Goal: Navigation & Orientation: Find specific page/section

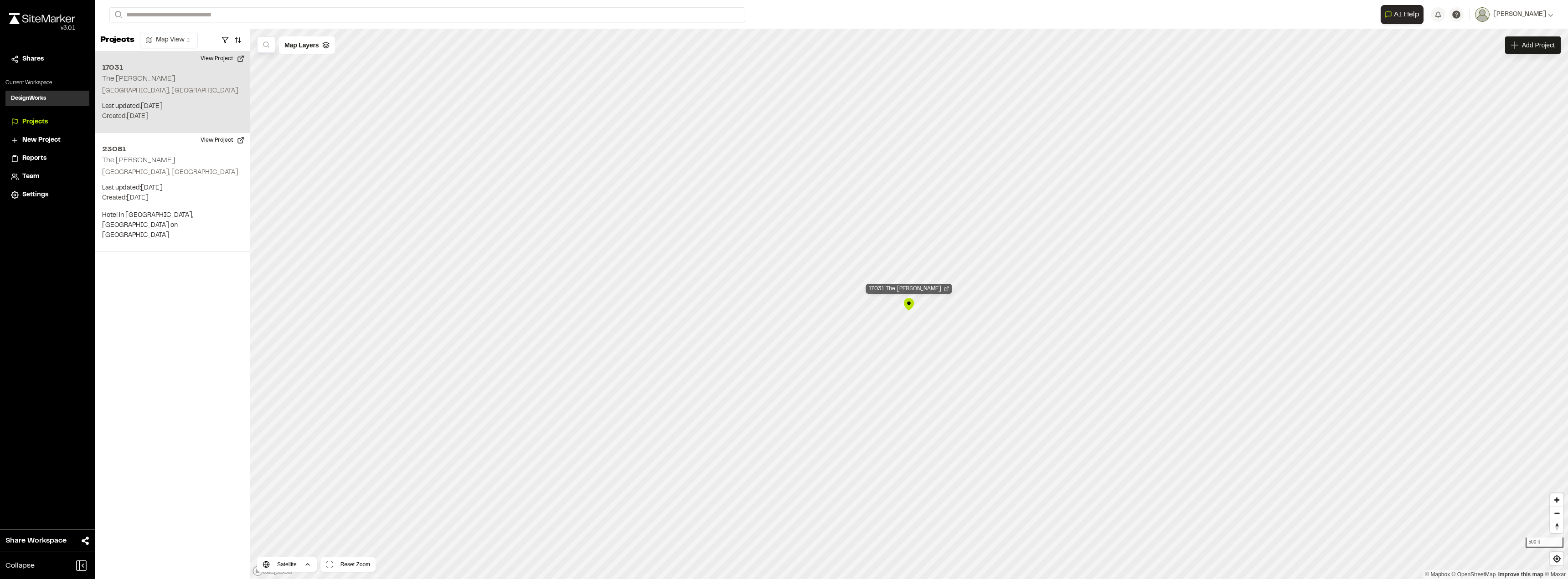
click at [912, 291] on div "17031 The Charles" at bounding box center [909, 289] width 86 height 10
click at [160, 85] on div "17031 The Charles Charleston, SC Last updated: Aug 19, 2025 Budget: $ Created: …" at bounding box center [172, 92] width 155 height 81
click at [242, 59] on button "View Project" at bounding box center [223, 59] width 55 height 15
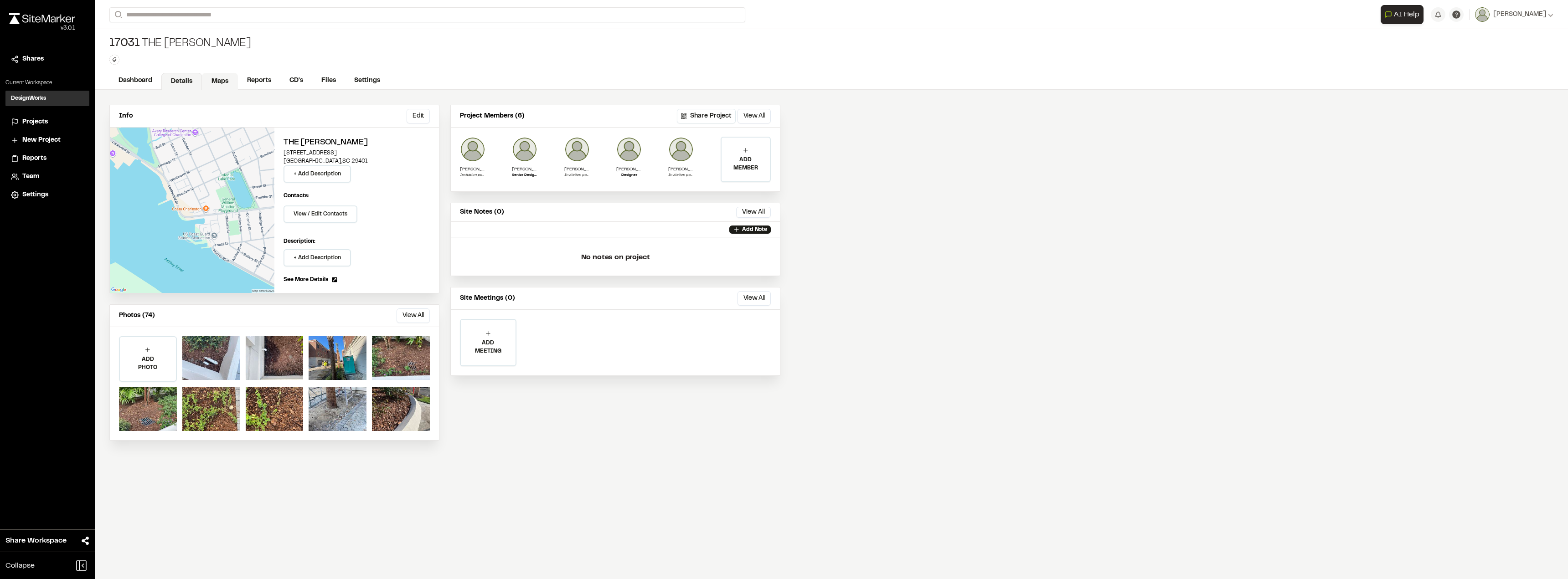
click at [224, 81] on link "Maps" at bounding box center [220, 81] width 36 height 17
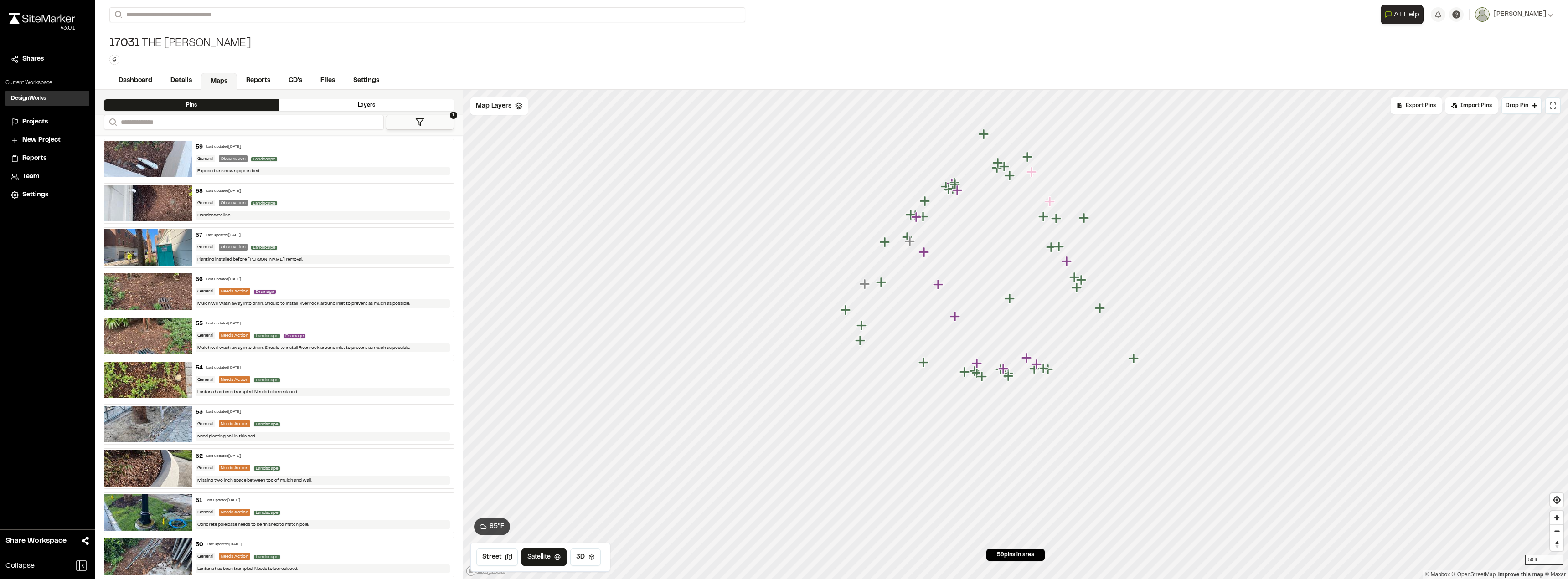
click at [410, 105] on div "Layers" at bounding box center [366, 105] width 175 height 12
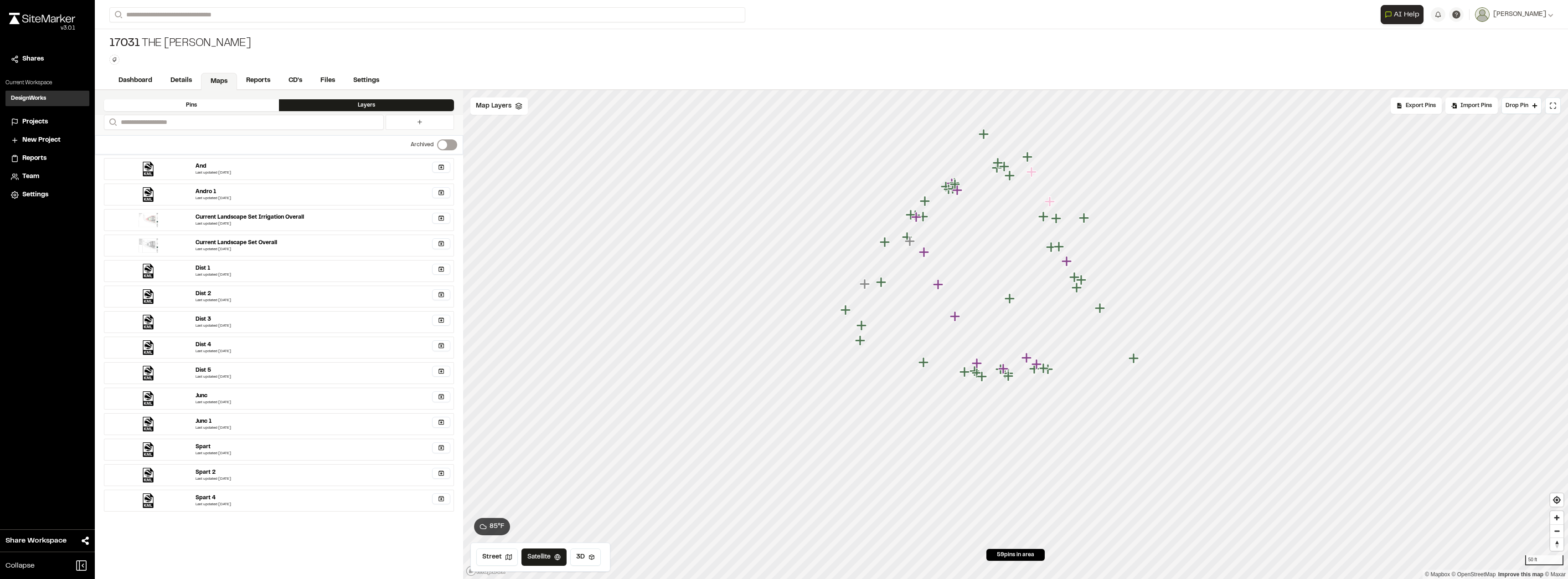
click at [255, 106] on div "Pins" at bounding box center [192, 105] width 175 height 12
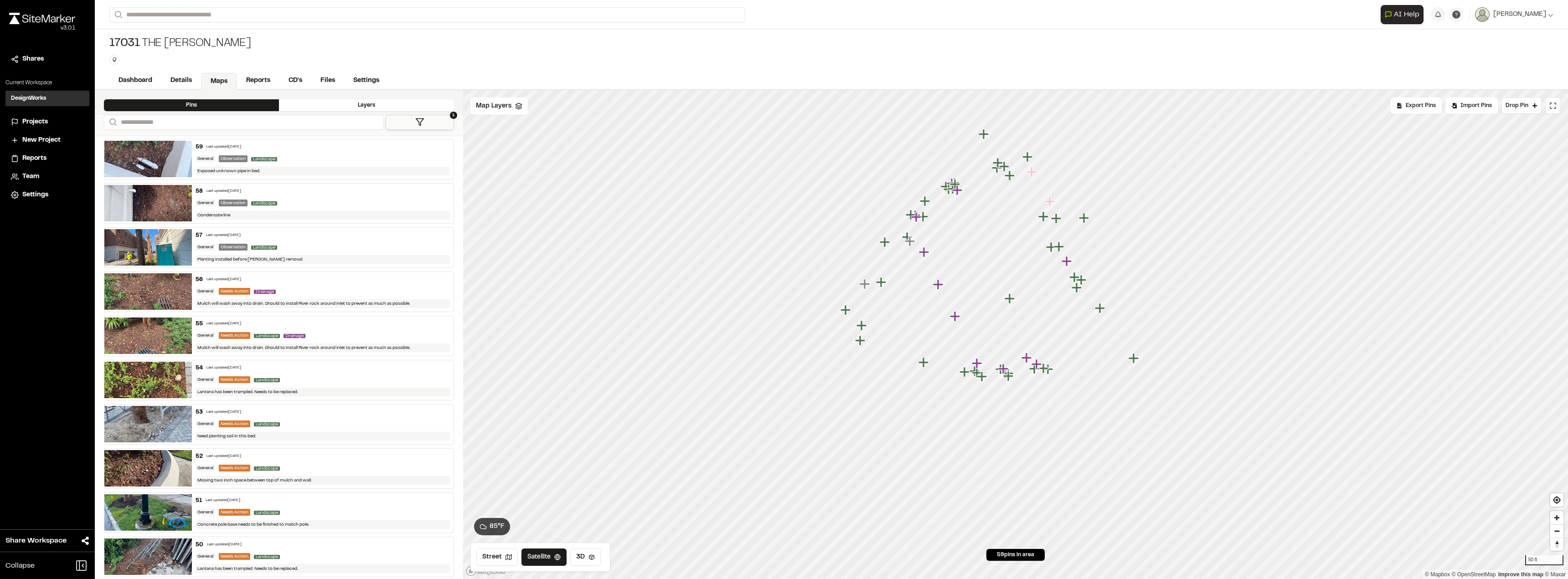
click at [404, 122] on button "1" at bounding box center [420, 122] width 68 height 15
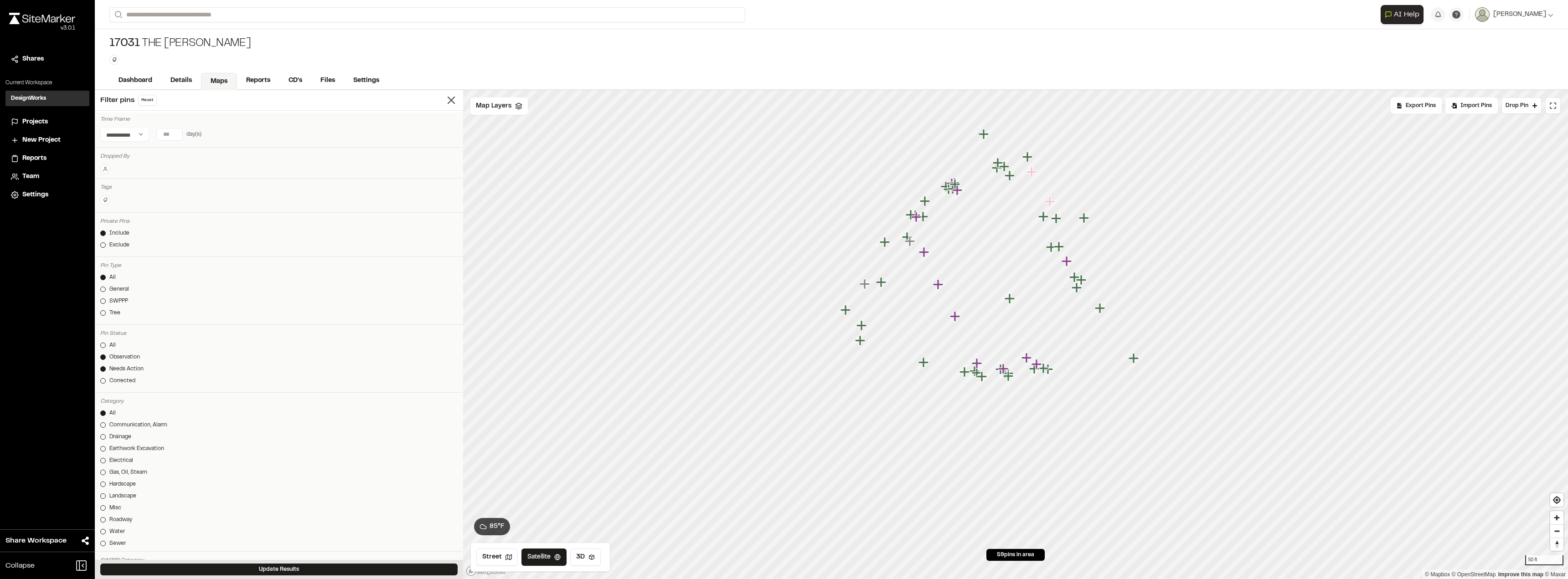
click at [115, 357] on div "Observation" at bounding box center [125, 356] width 30 height 8
click at [401, 68] on div "17031 The Charles Type Enter or comma to add tag." at bounding box center [831, 50] width 1473 height 43
click at [124, 100] on span "Filter pins" at bounding box center [117, 100] width 34 height 11
click at [445, 103] on icon at bounding box center [451, 100] width 13 height 13
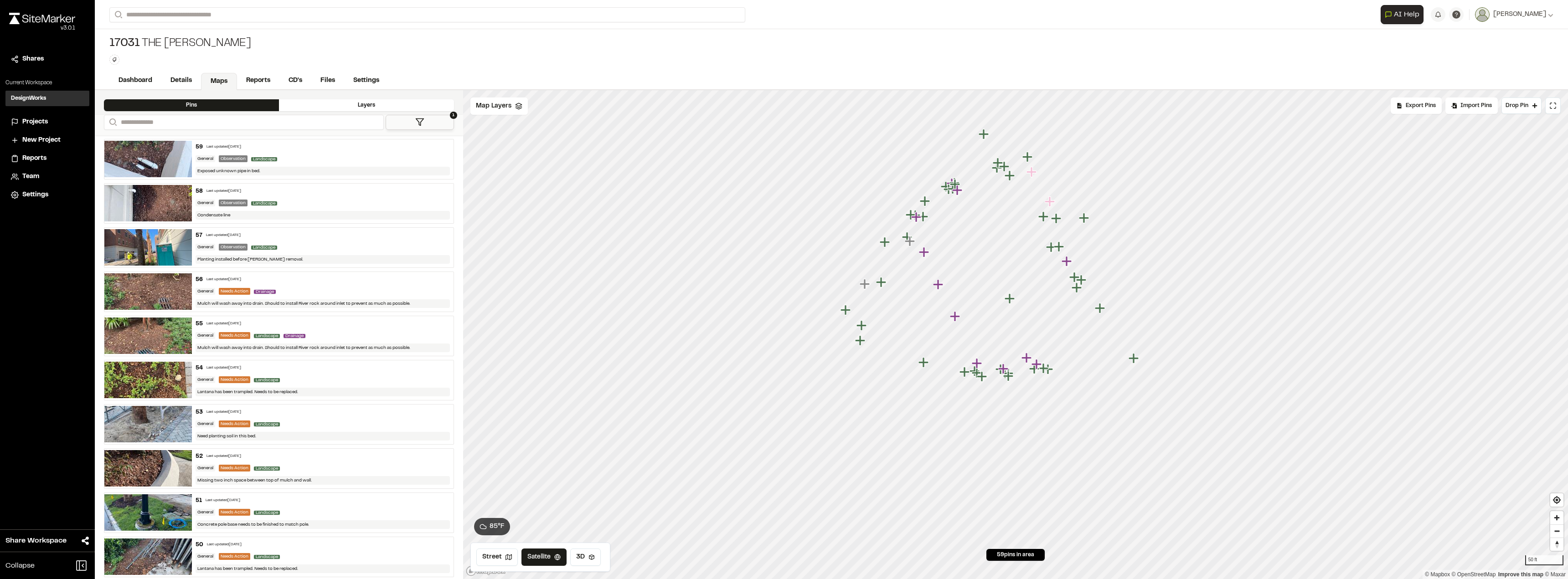
click at [306, 161] on div "General Observation Landscape" at bounding box center [323, 159] width 255 height 8
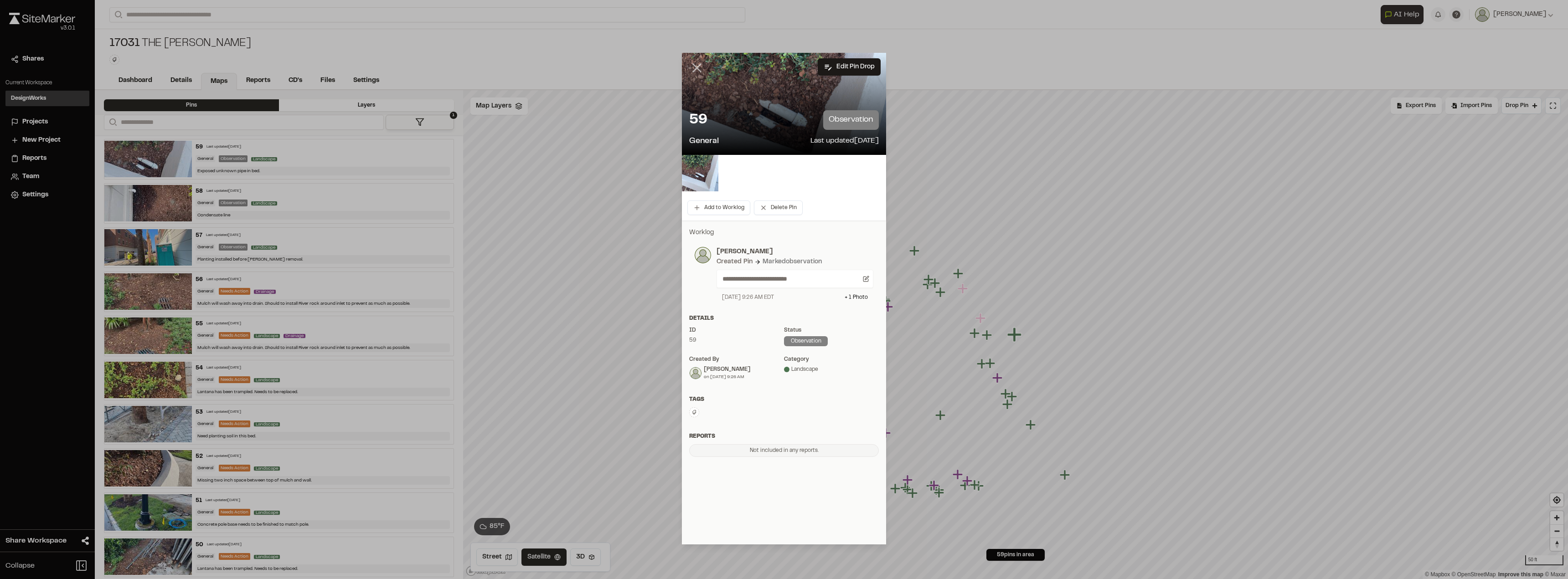
click at [691, 67] on icon at bounding box center [696, 68] width 15 height 15
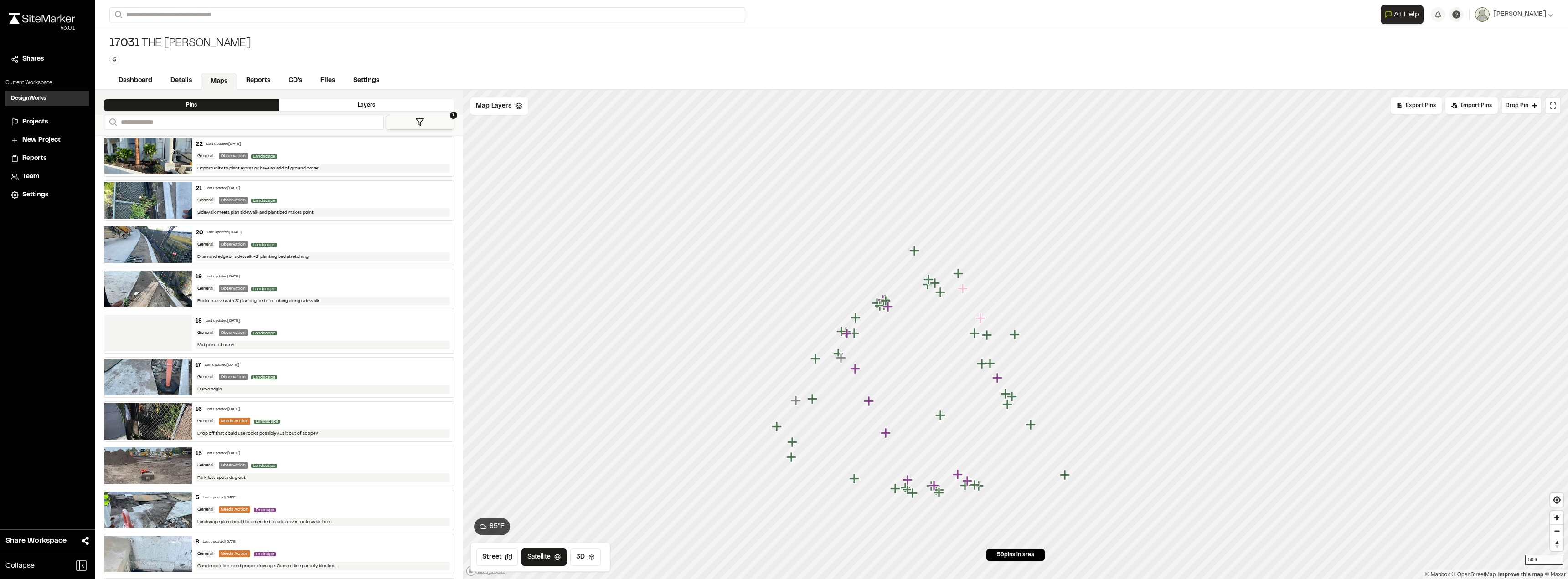
scroll to position [2169, 0]
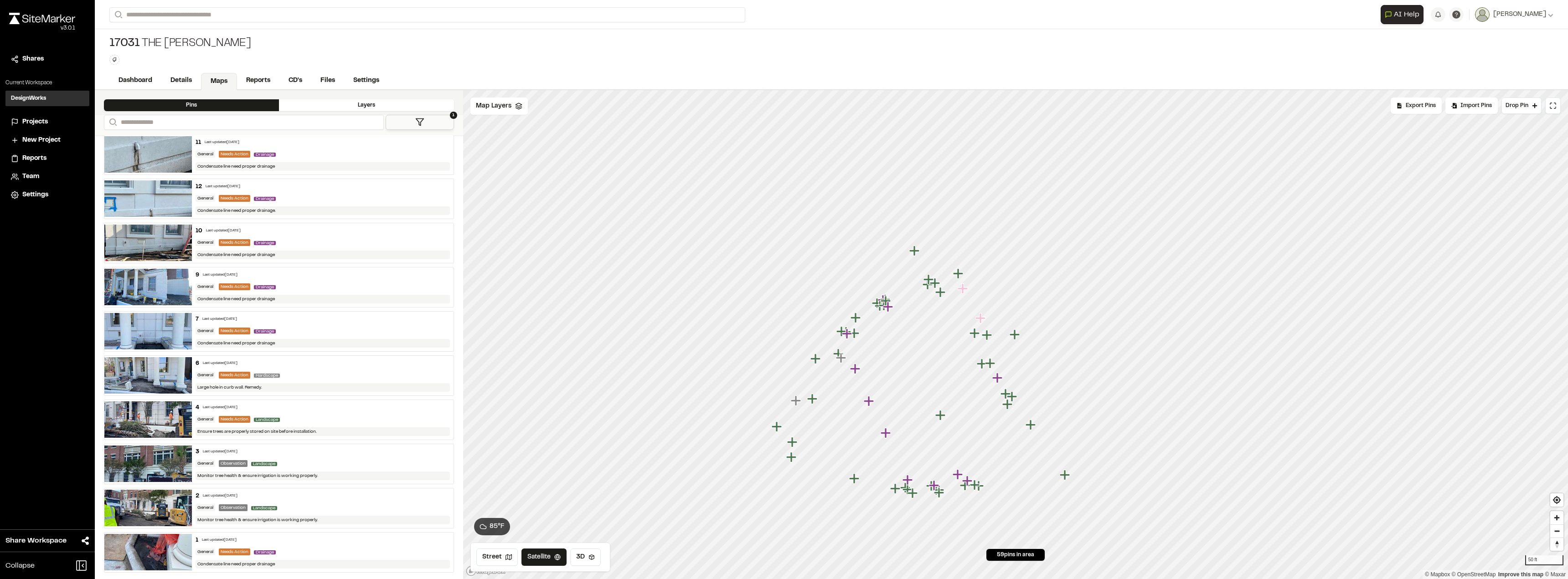
click at [297, 539] on div "1 Last updated Jul 22, 2025" at bounding box center [323, 539] width 255 height 8
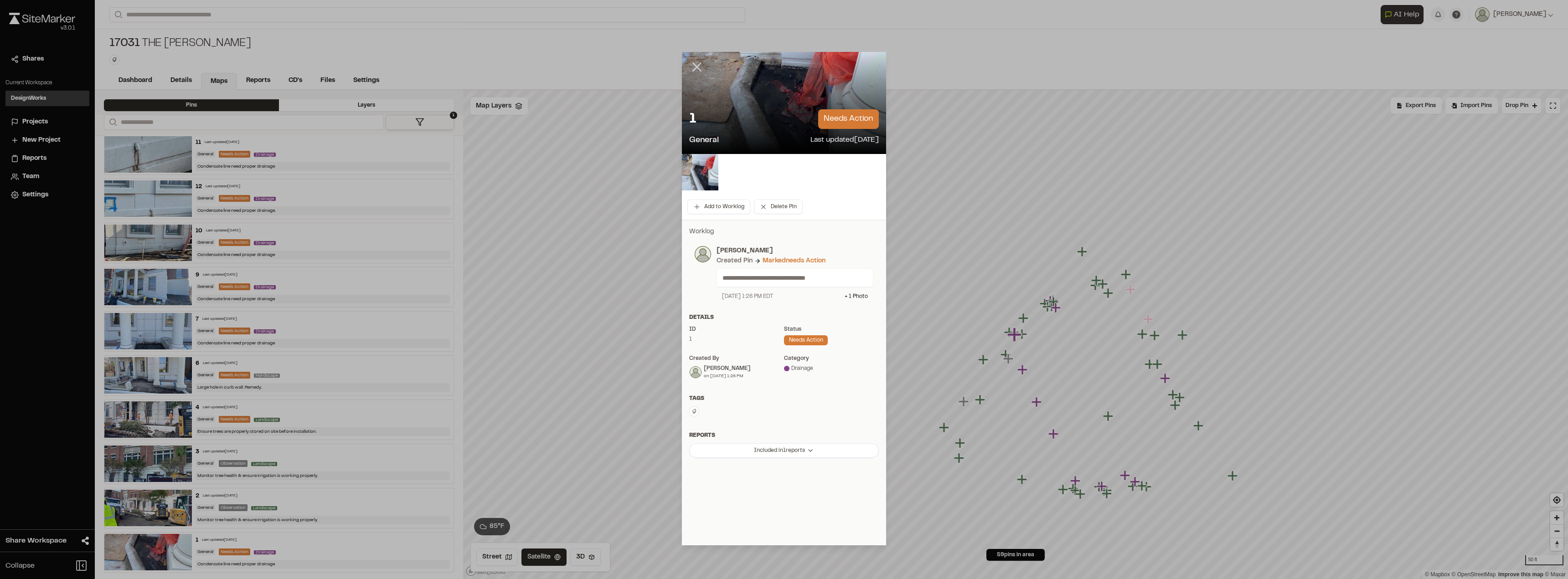
click at [696, 66] on line at bounding box center [697, 67] width 8 height 8
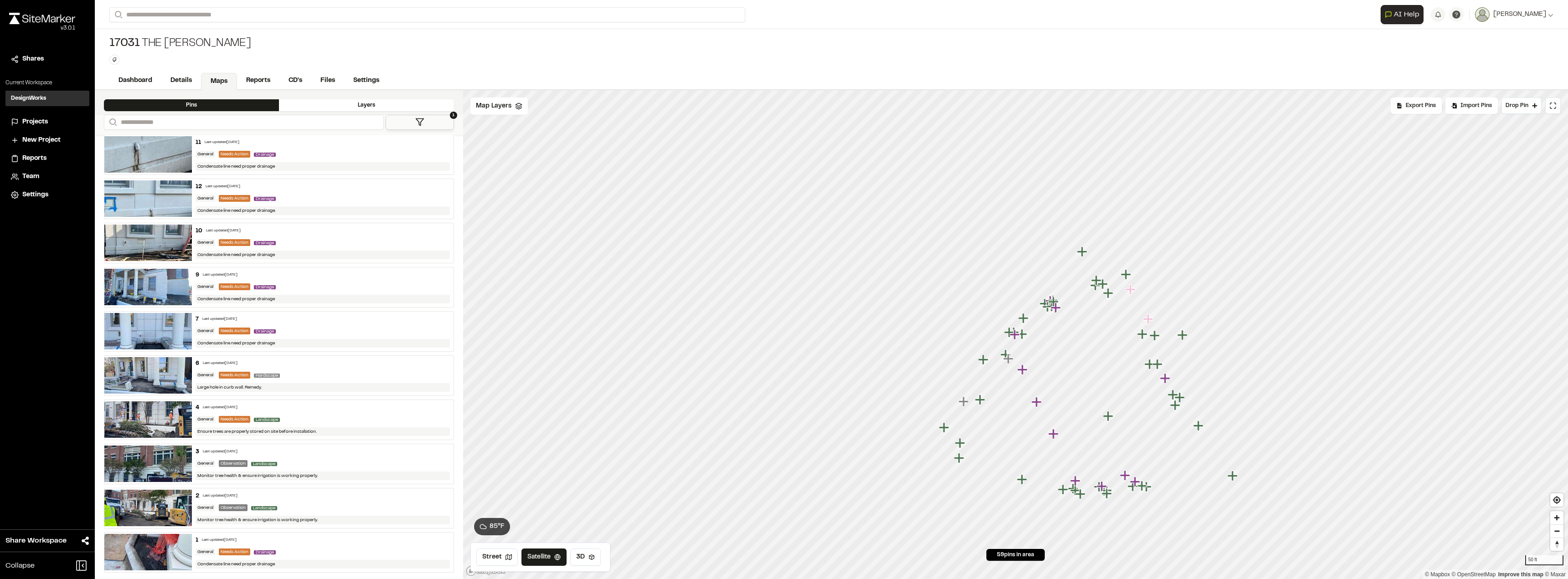
click at [295, 495] on div "2 Last updated Jul 22, 2025" at bounding box center [323, 496] width 255 height 8
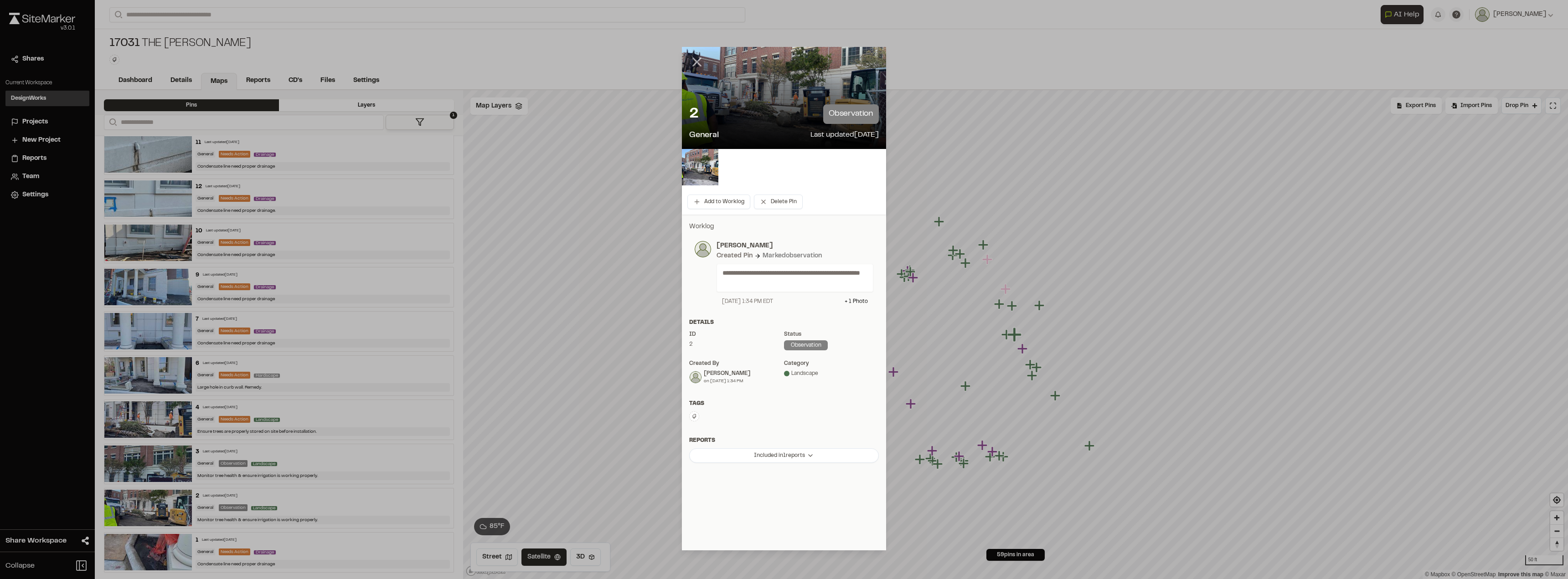
click at [699, 60] on line at bounding box center [697, 62] width 8 height 8
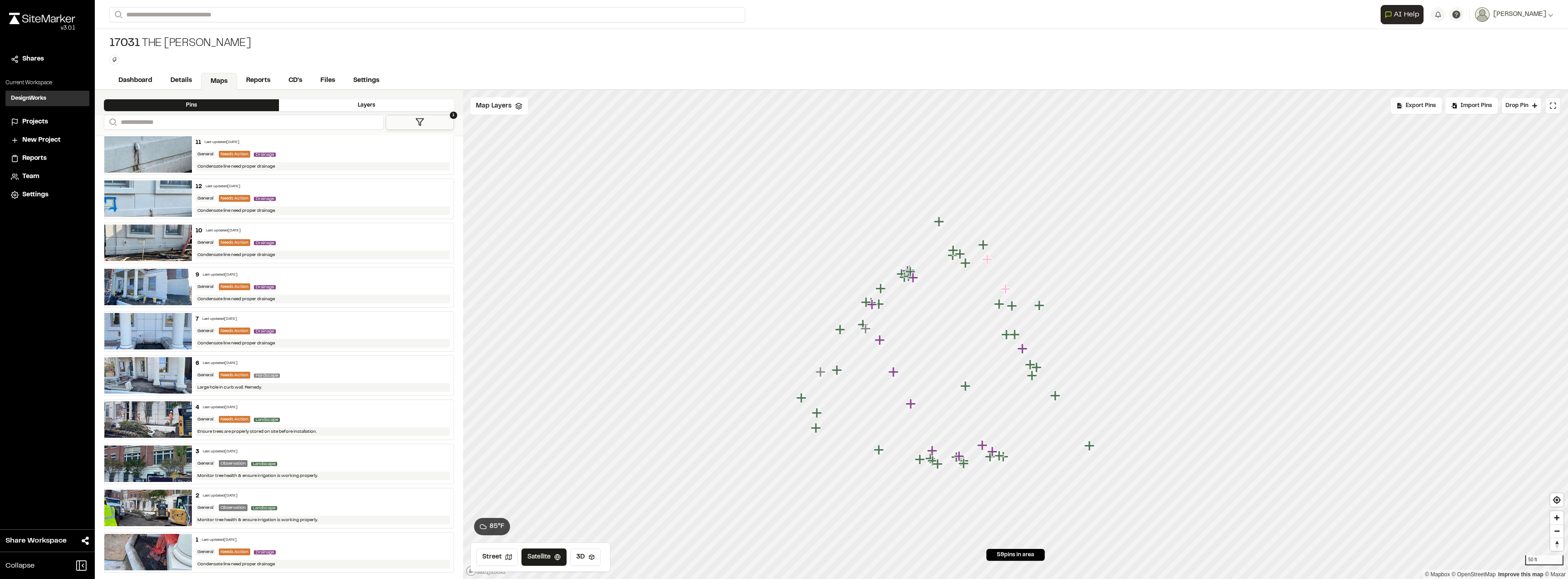
click at [419, 127] on button "1" at bounding box center [420, 122] width 68 height 15
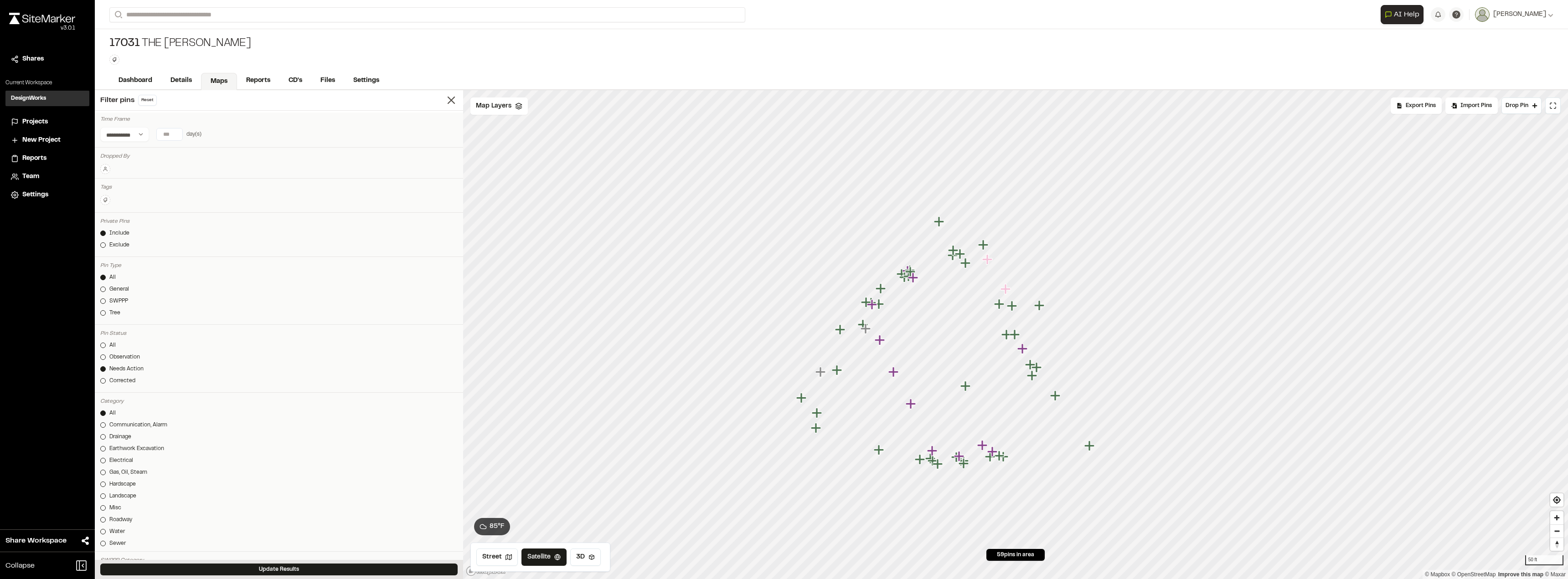
click at [117, 369] on div "Needs Action" at bounding box center [127, 369] width 34 height 8
click at [197, 571] on button "Update Results" at bounding box center [279, 569] width 357 height 12
click at [445, 105] on icon at bounding box center [451, 100] width 13 height 13
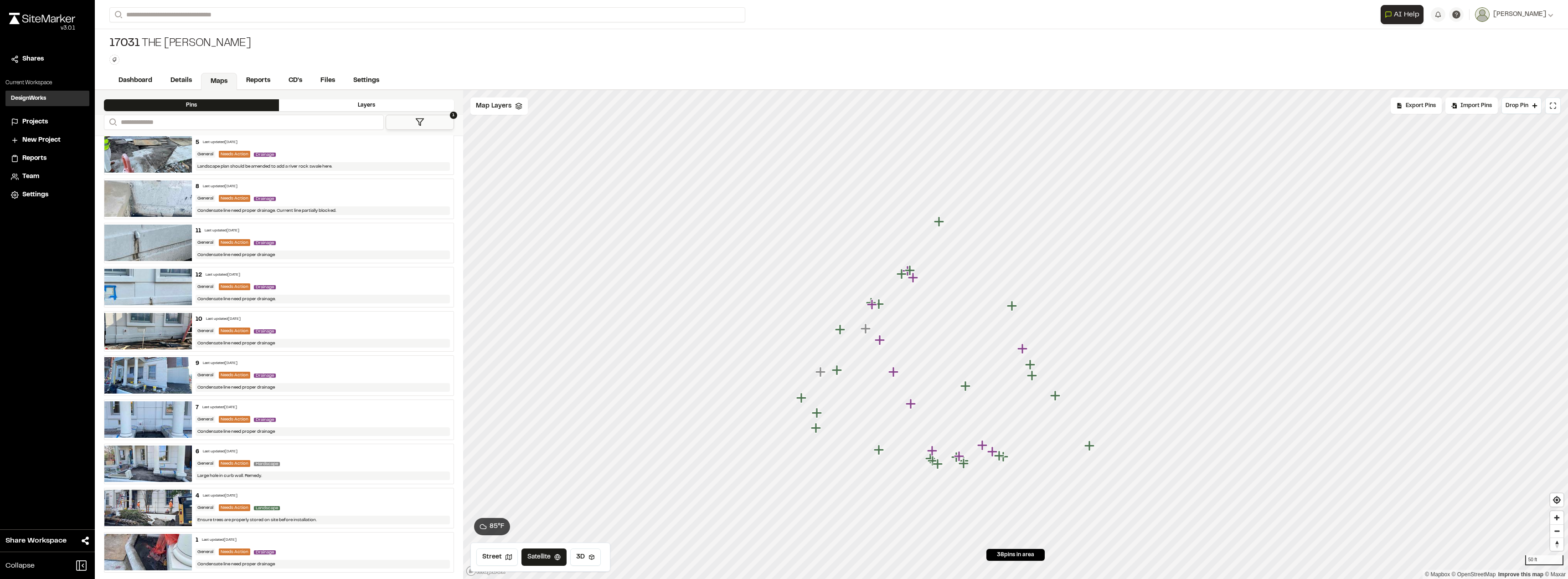
click at [287, 411] on div "7 Last updated Jul 22, 2025 General Needs Action Drainage Condensate line need …" at bounding box center [323, 419] width 262 height 40
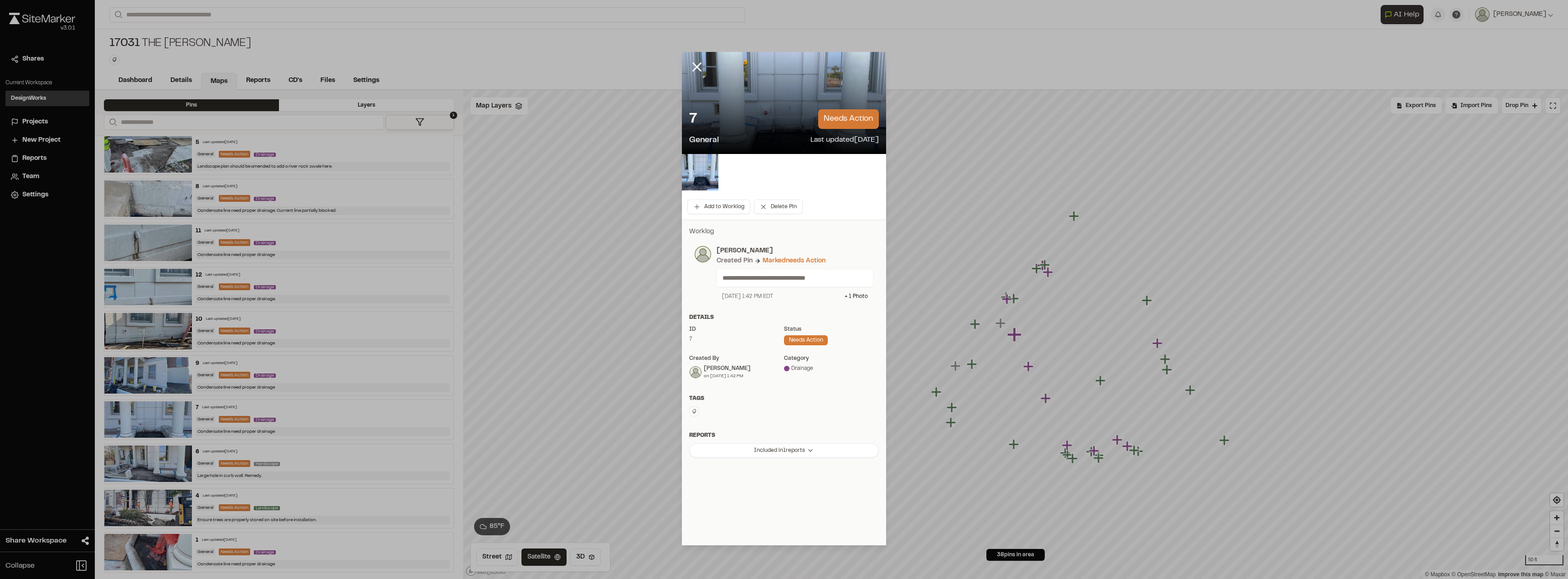
click at [838, 123] on p "needs action" at bounding box center [849, 119] width 61 height 19
click at [800, 342] on div "needs action" at bounding box center [806, 340] width 44 height 10
click at [811, 120] on div "7 needs action" at bounding box center [784, 119] width 190 height 19
click at [696, 56] on div at bounding box center [704, 74] width 44 height 44
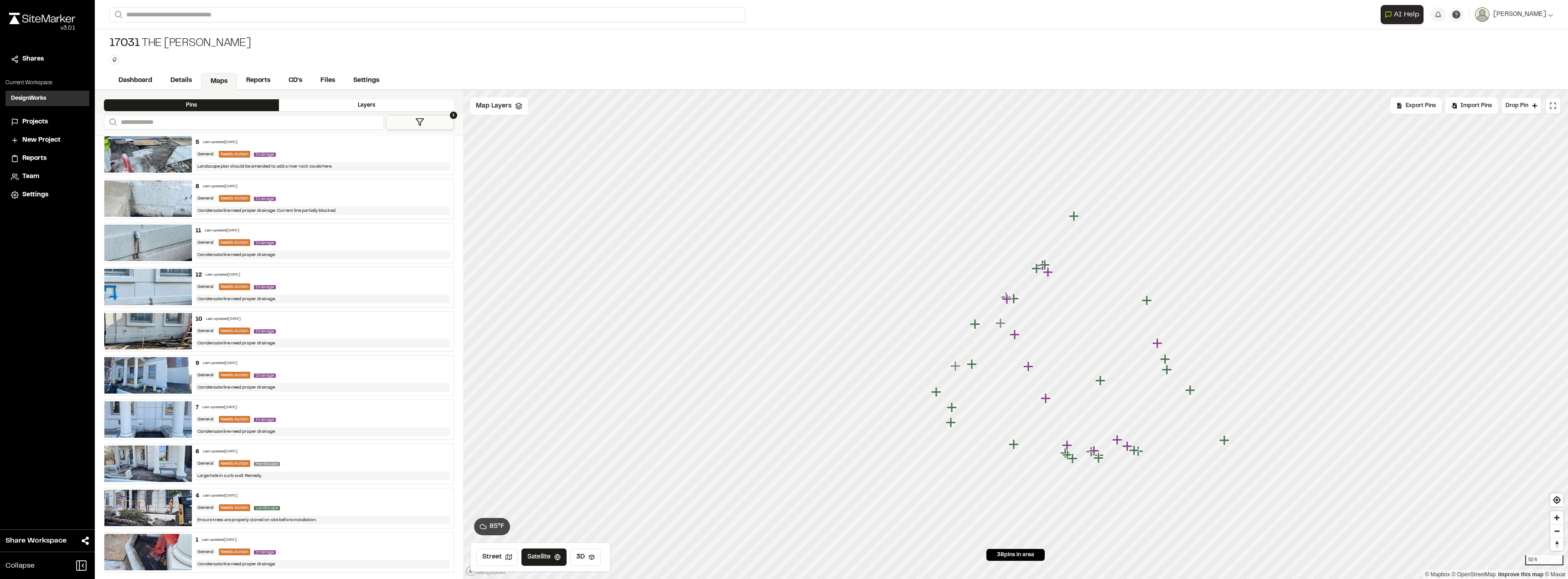
drag, startPoint x: 267, startPoint y: 421, endPoint x: 228, endPoint y: 409, distance: 40.8
click at [228, 409] on div "Last updated Jul 22, 2025" at bounding box center [219, 407] width 35 height 5
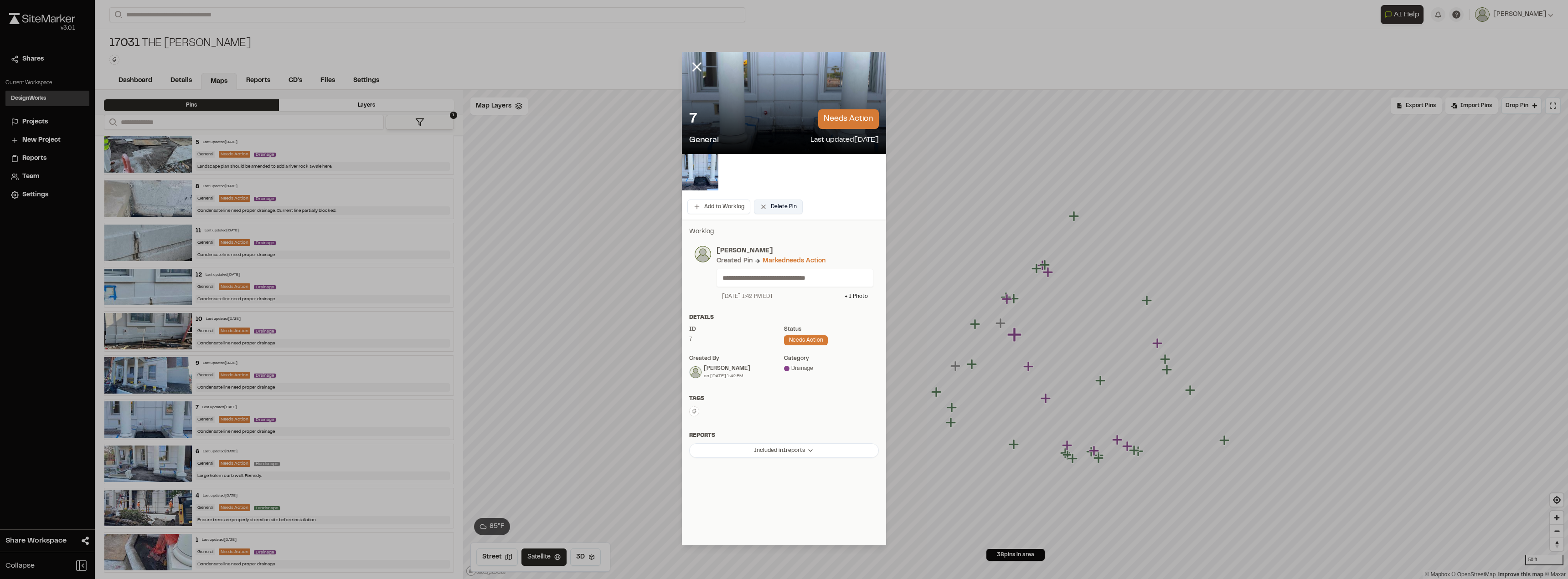
drag, startPoint x: 776, startPoint y: 188, endPoint x: 774, endPoint y: 210, distance: 22.1
click at [774, 207] on div "Add to Worklog Delete Pin" at bounding box center [783, 187] width 204 height 66
click at [790, 182] on div at bounding box center [783, 172] width 204 height 36
click at [844, 117] on p "needs action" at bounding box center [849, 119] width 61 height 19
click at [803, 341] on div "needs action" at bounding box center [806, 340] width 44 height 10
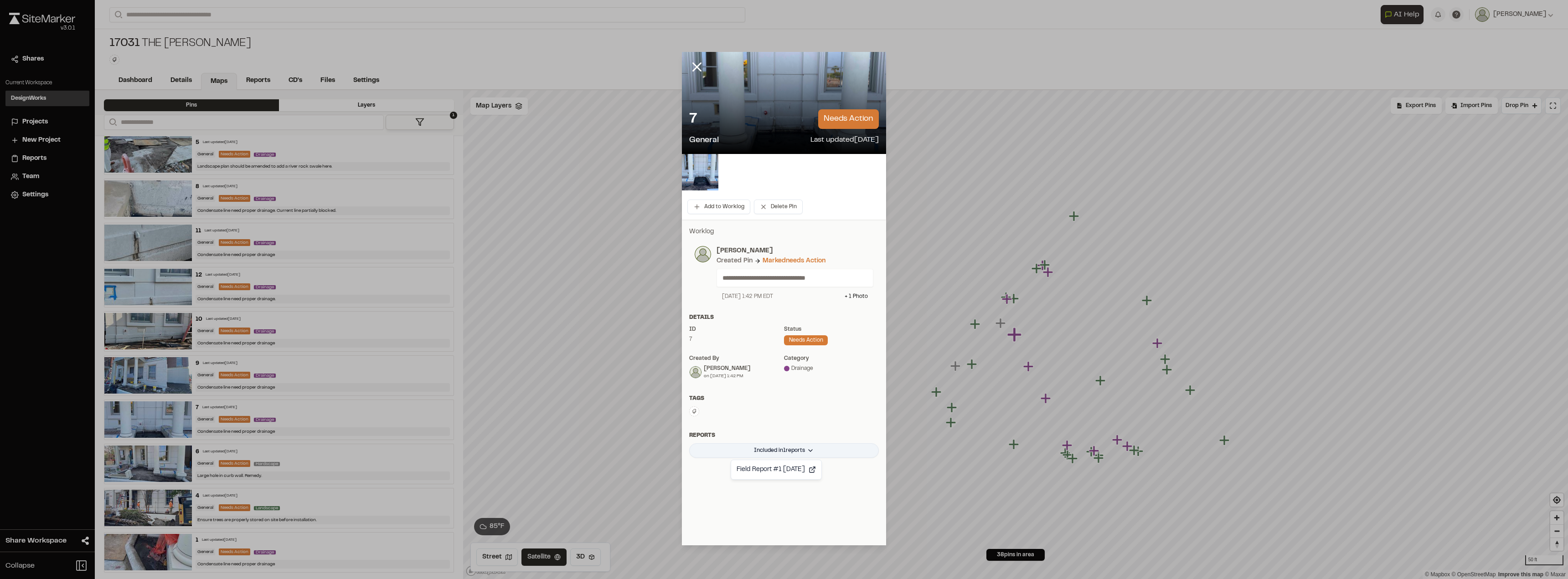
click at [779, 445] on html "**********" at bounding box center [784, 290] width 1568 height 579
click at [779, 451] on html "**********" at bounding box center [784, 290] width 1568 height 579
click at [694, 64] on line at bounding box center [697, 67] width 8 height 8
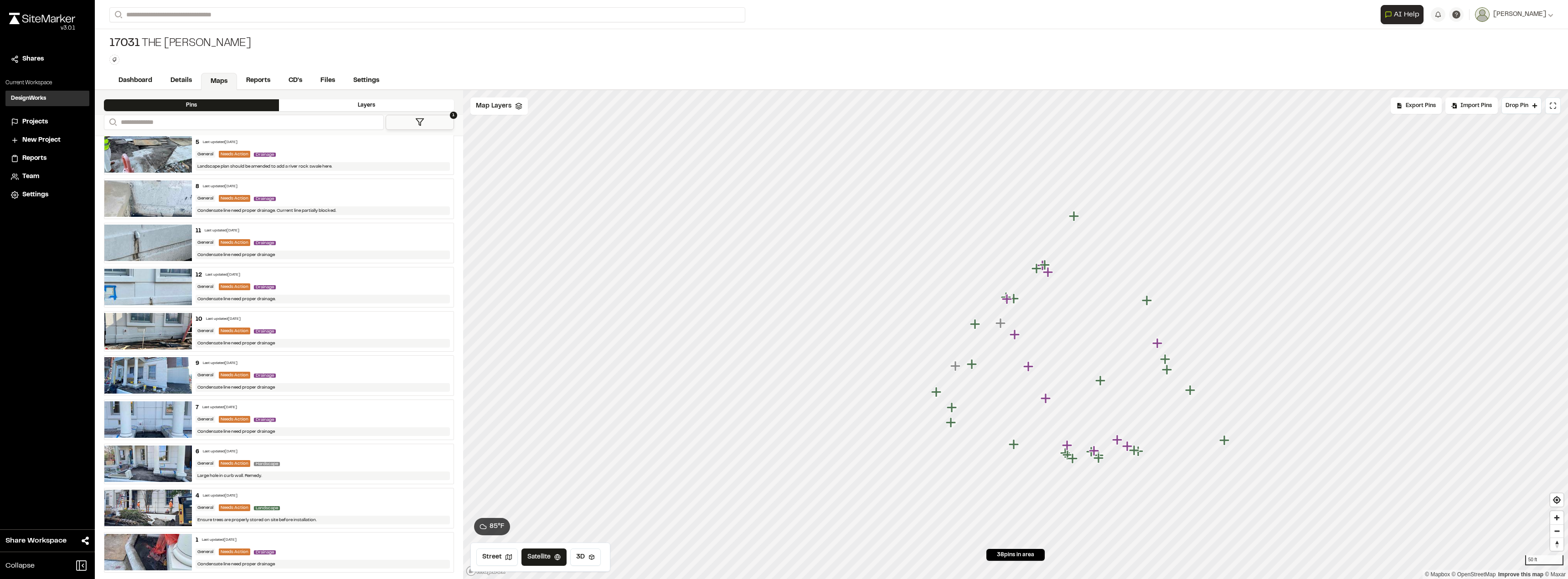
scroll to position [1105, 0]
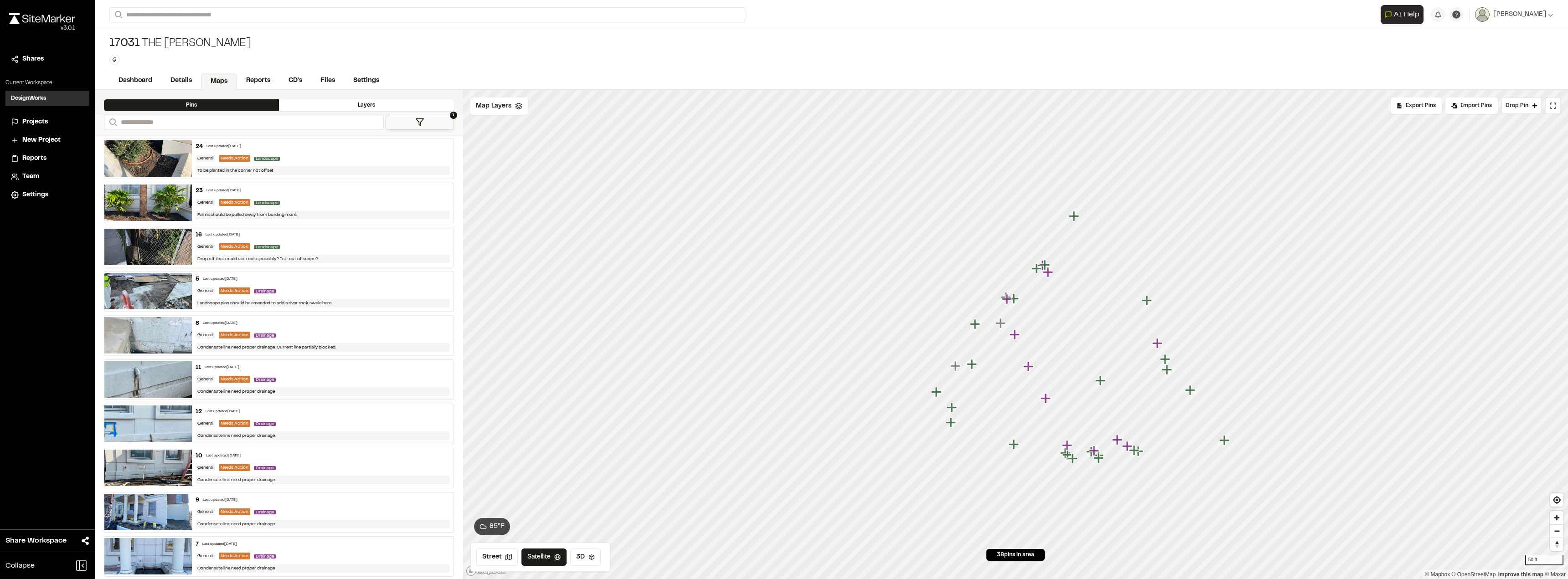
click at [402, 127] on button "1" at bounding box center [420, 122] width 68 height 15
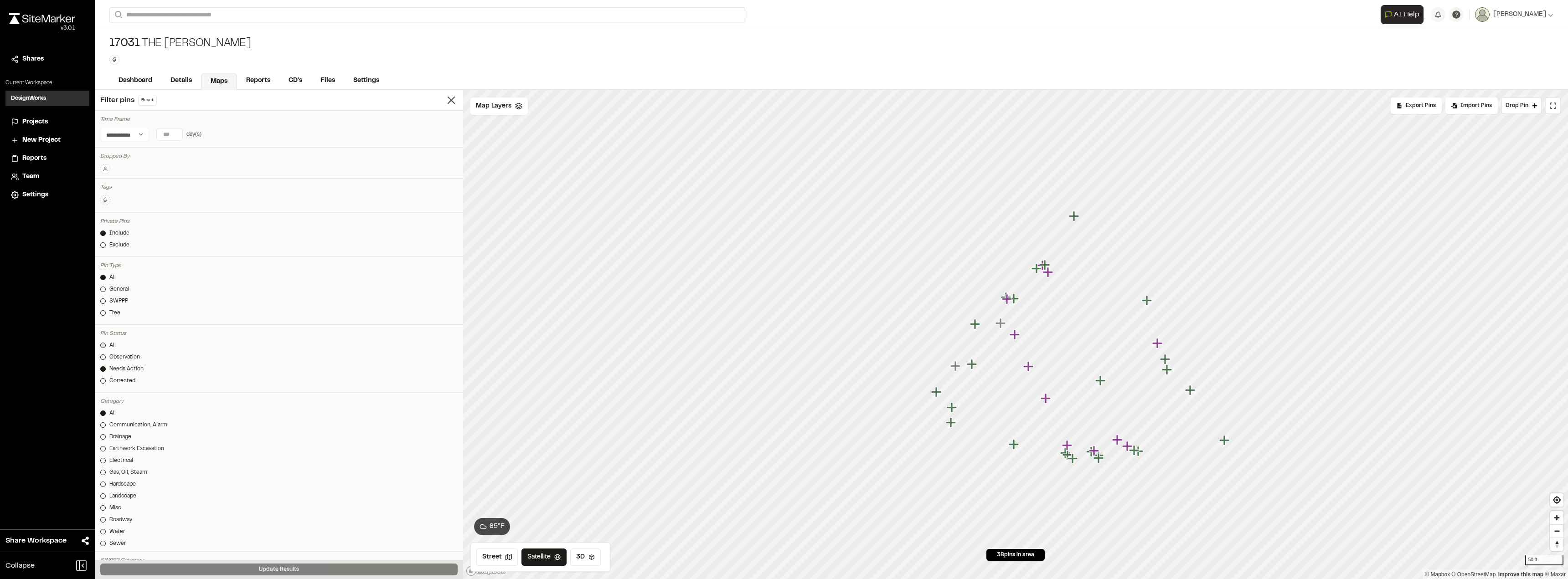
click at [100, 342] on link "All" at bounding box center [279, 345] width 357 height 8
click at [215, 571] on button "Update Results" at bounding box center [279, 569] width 357 height 12
click at [451, 100] on div "Filter pins Reset" at bounding box center [279, 100] width 368 height 21
click at [446, 100] on icon at bounding box center [451, 100] width 13 height 13
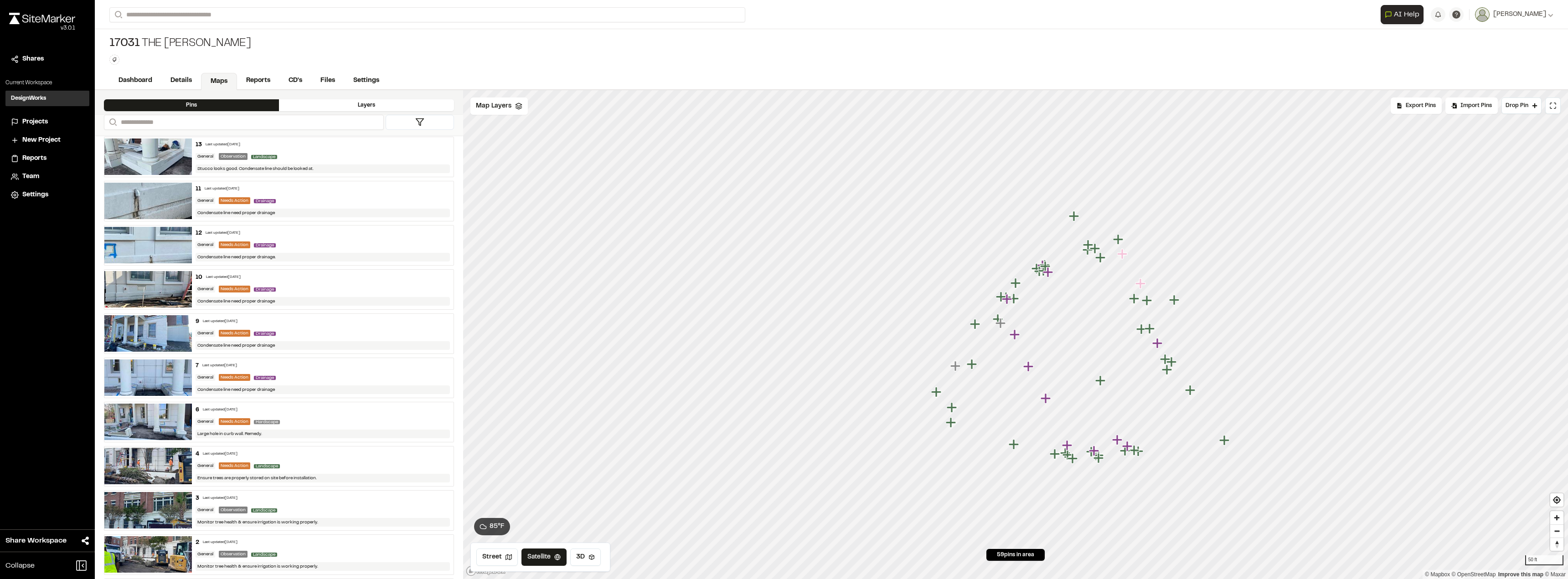
scroll to position [2139, 0]
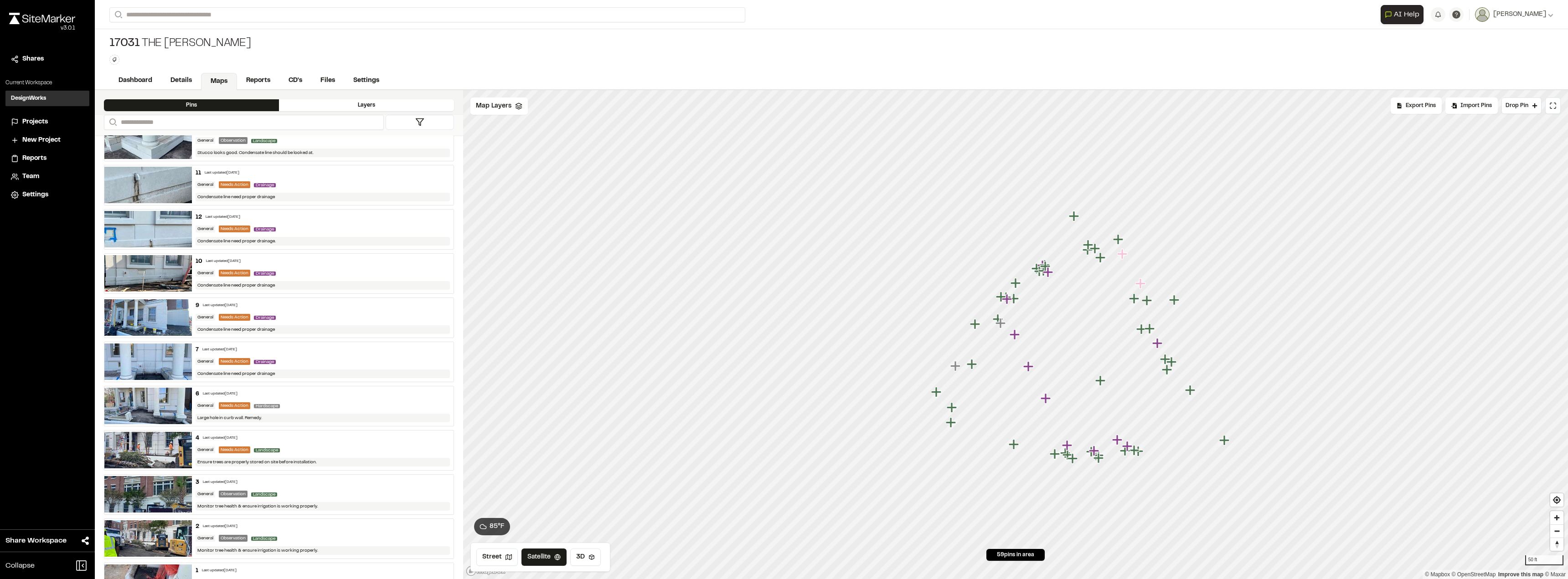
click at [281, 412] on div "6 Last updated Jul 22, 2025 General Needs Action Hardscape Large hole in curb w…" at bounding box center [323, 406] width 262 height 40
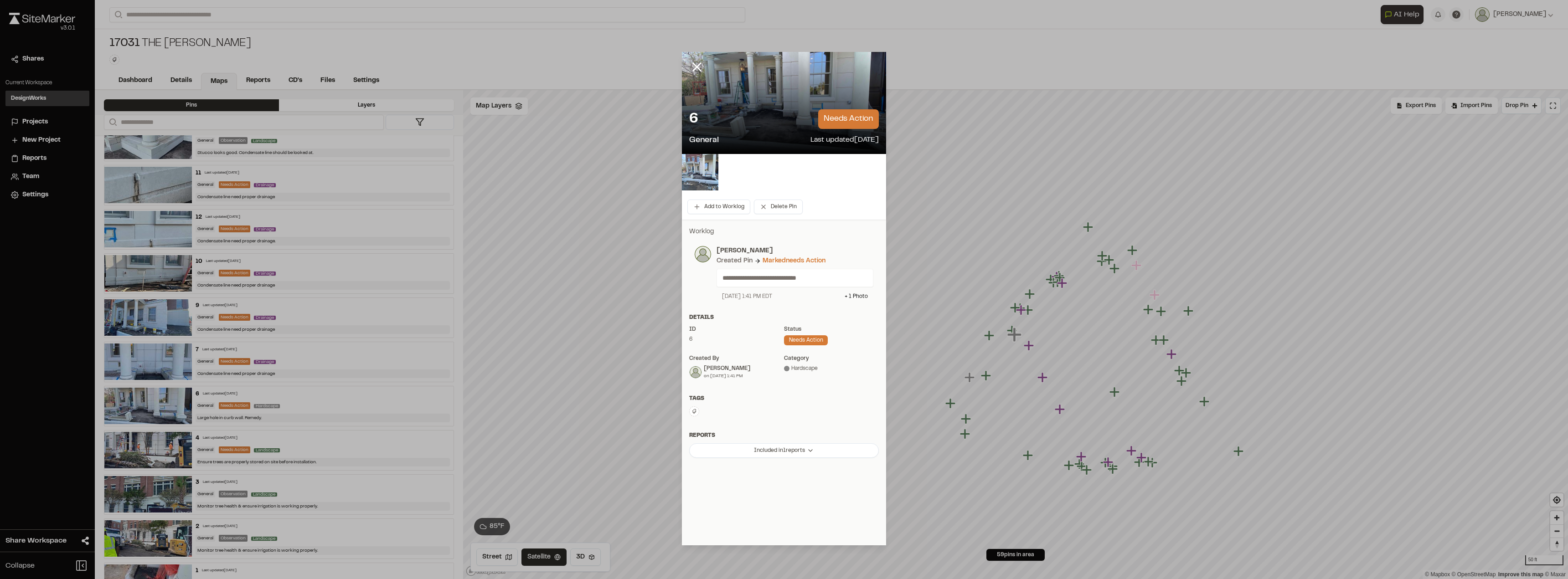
click at [772, 124] on div "6 needs action" at bounding box center [784, 119] width 190 height 19
click at [698, 74] on icon at bounding box center [696, 66] width 15 height 15
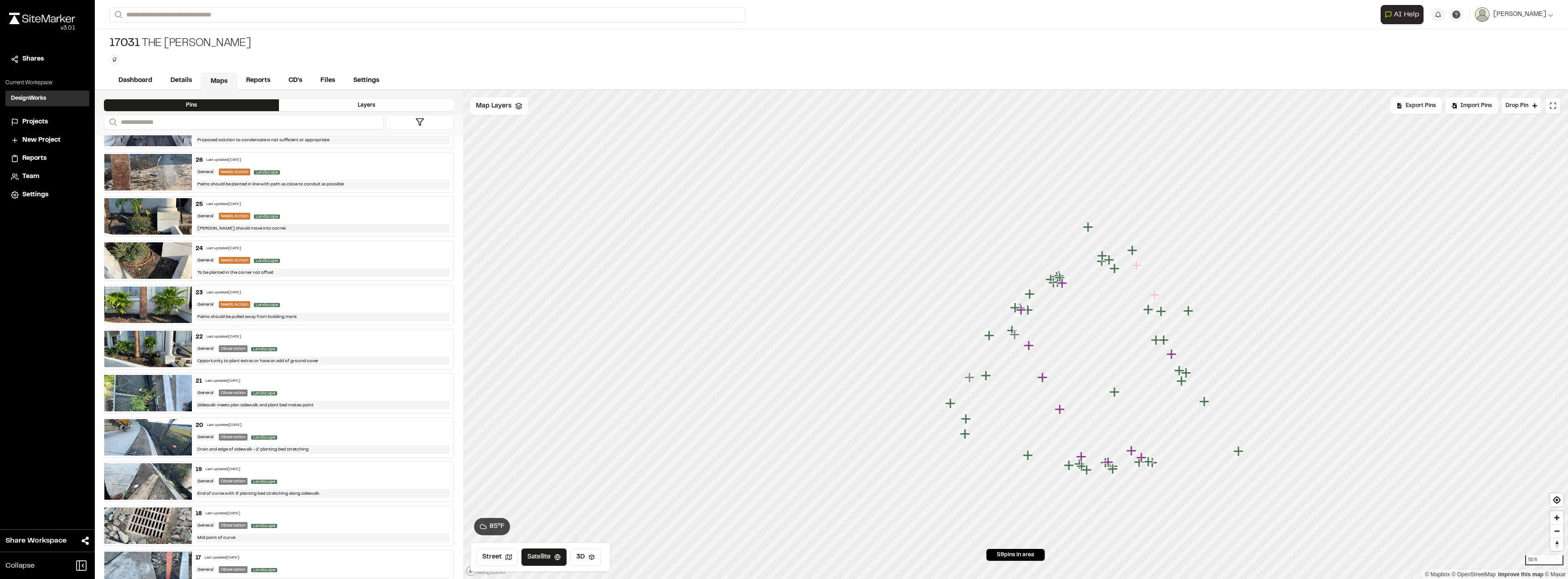
scroll to position [1365, 0]
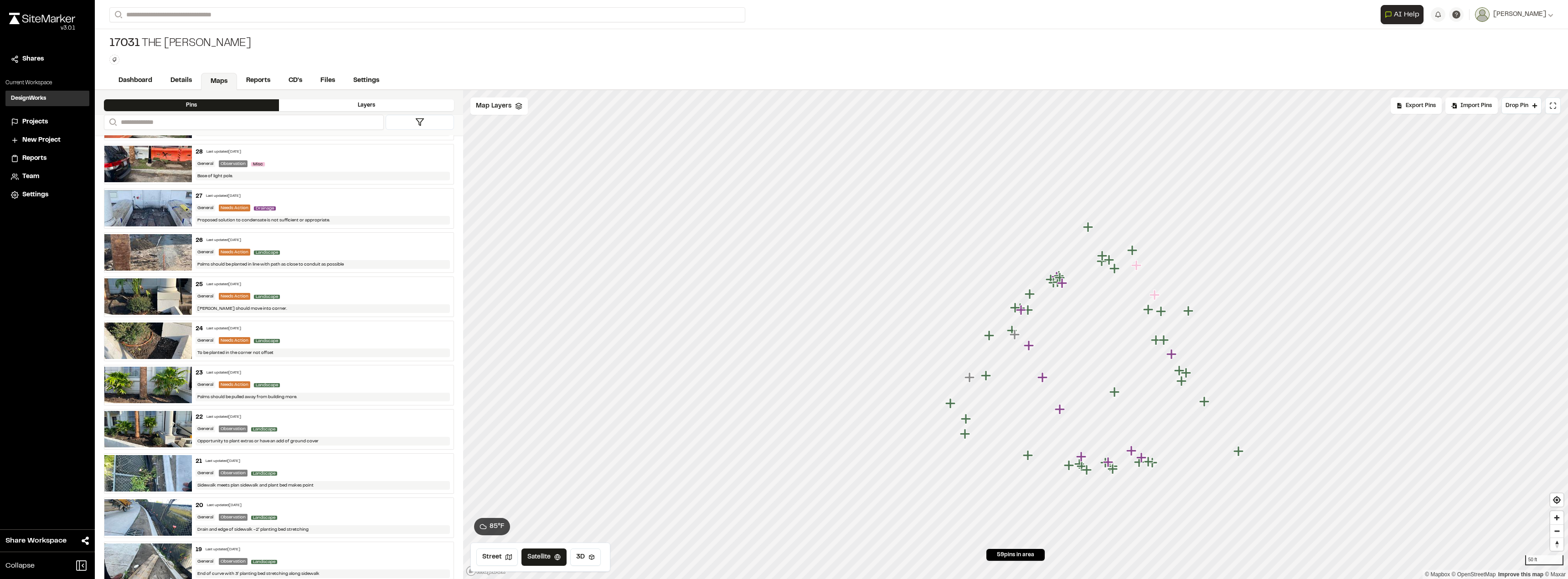
click at [261, 172] on div "Base of light pole." at bounding box center [323, 176] width 255 height 9
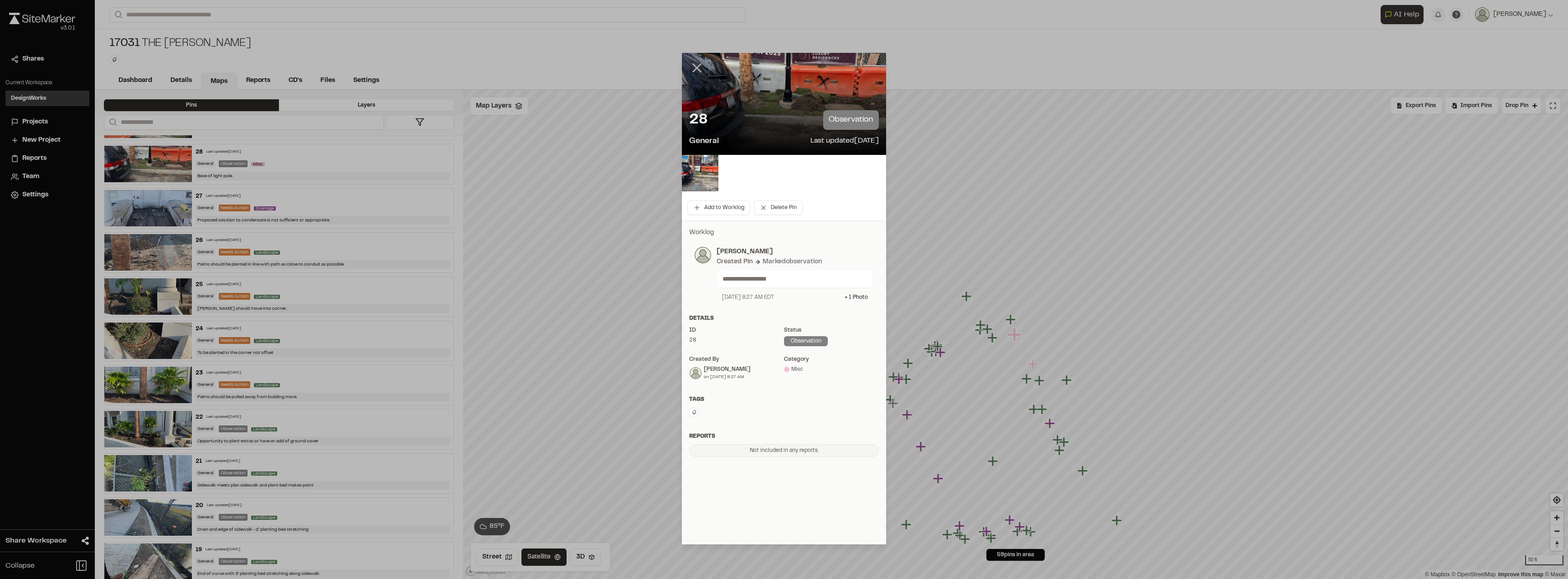
click at [700, 72] on line at bounding box center [697, 68] width 8 height 8
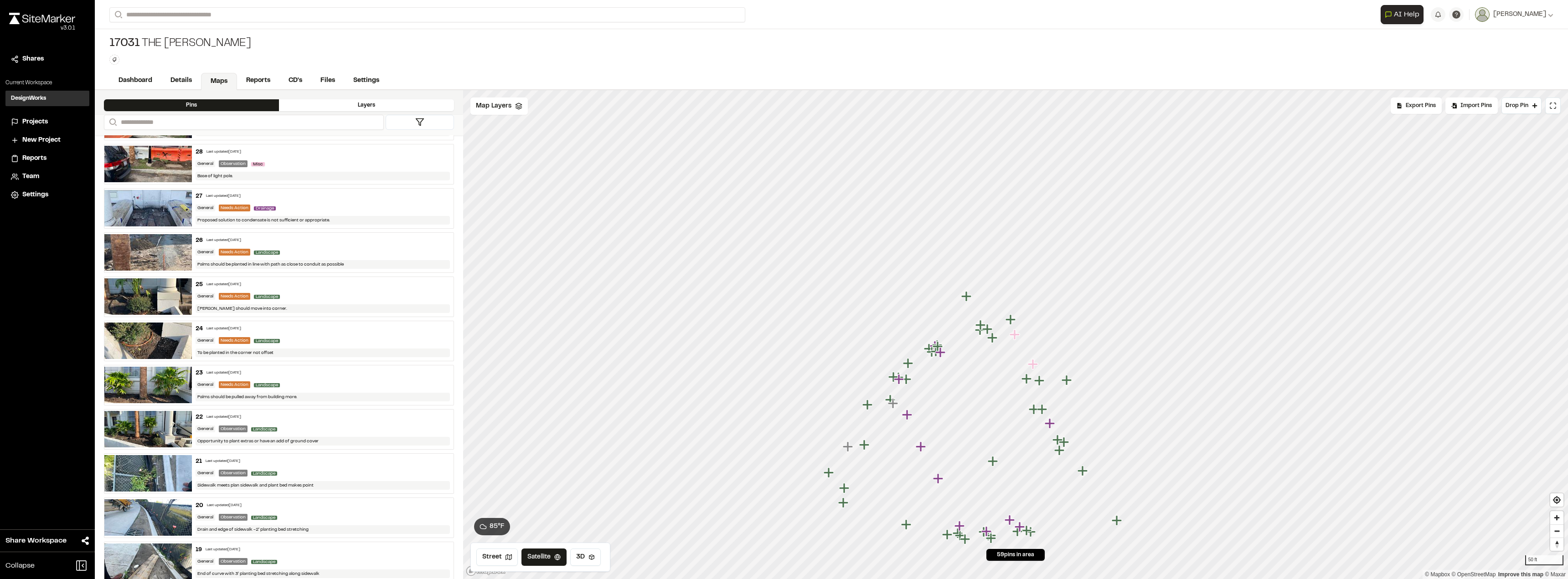
scroll to position [1091, 0]
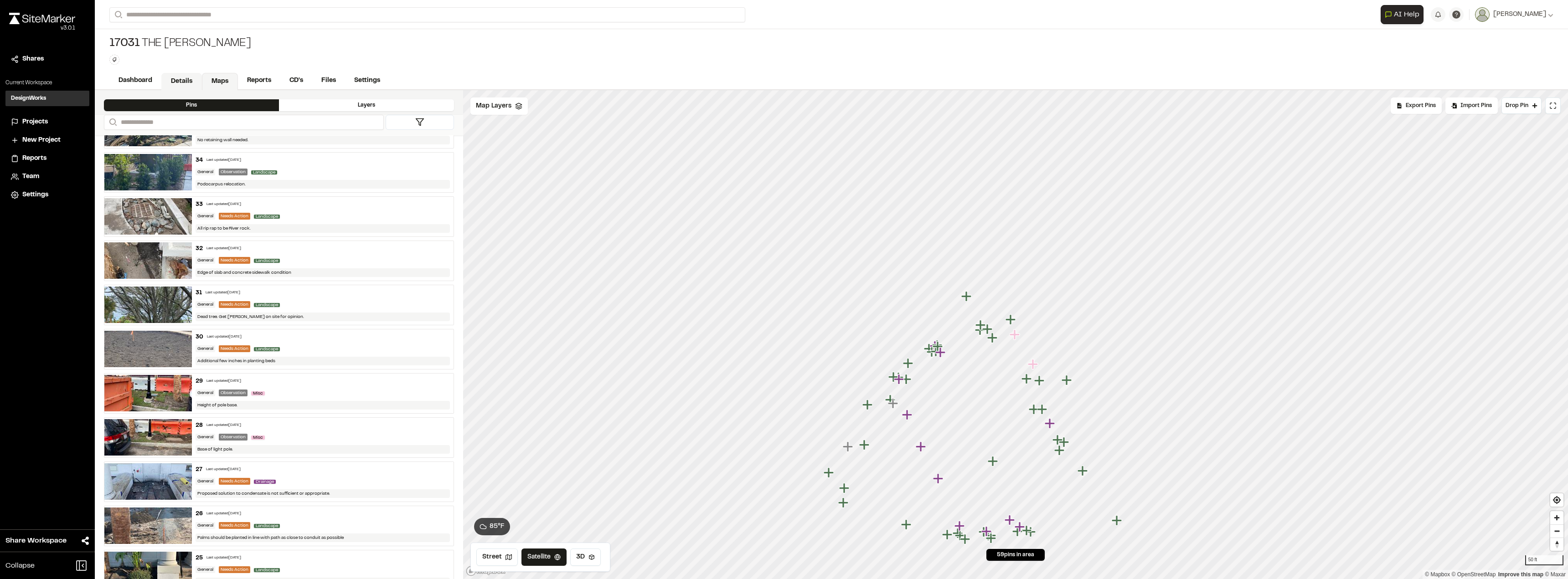
click at [188, 77] on link "Details" at bounding box center [181, 81] width 41 height 17
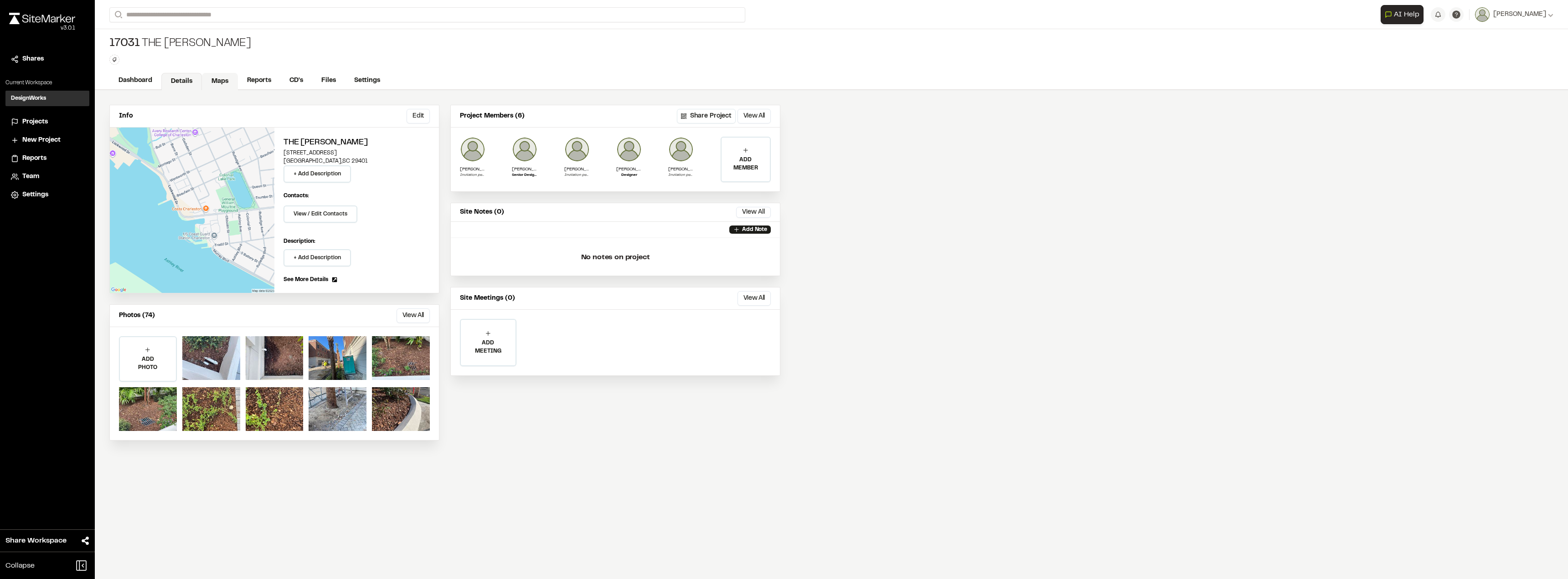
click at [227, 77] on link "Maps" at bounding box center [220, 81] width 36 height 17
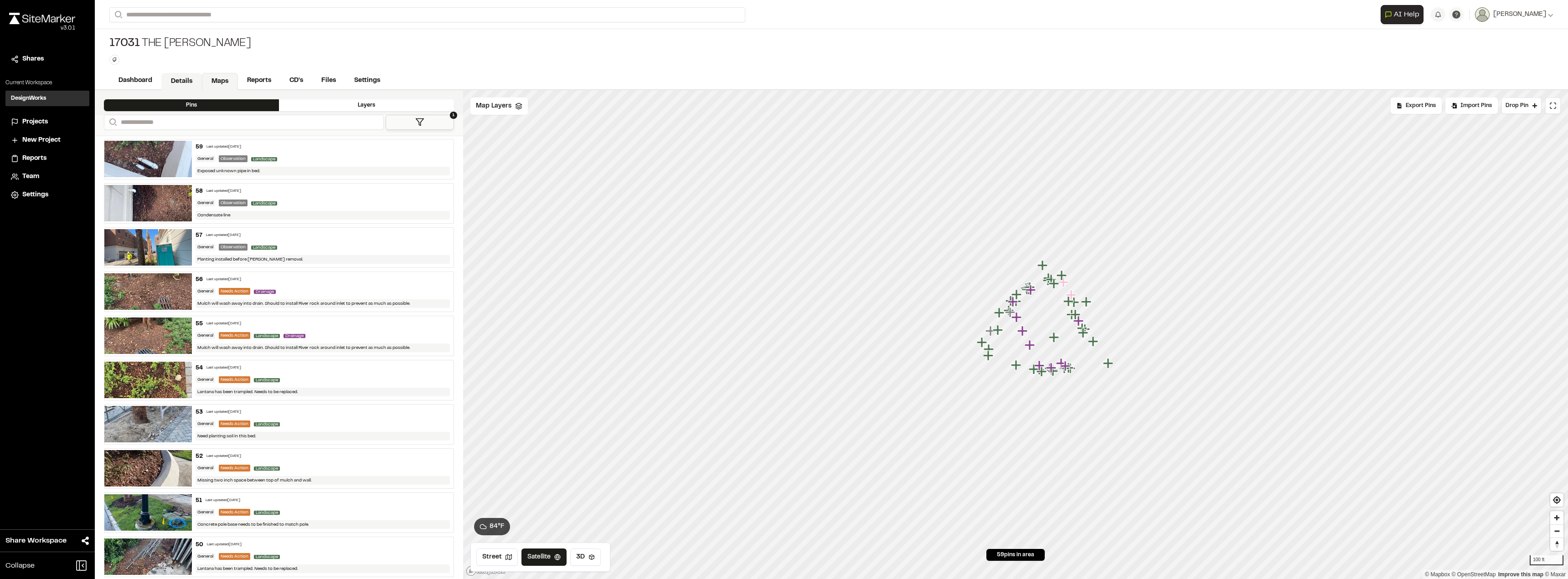
click at [186, 81] on link "Details" at bounding box center [181, 81] width 41 height 17
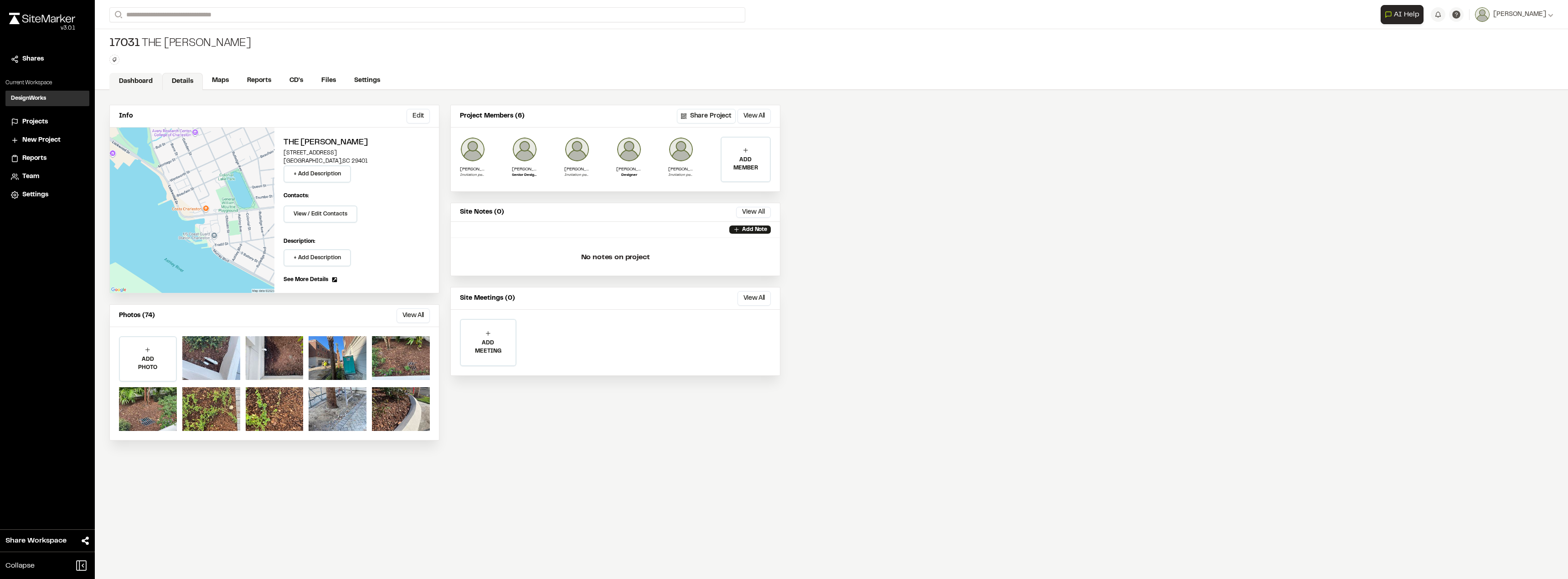
click at [131, 83] on link "Dashboard" at bounding box center [136, 81] width 53 height 17
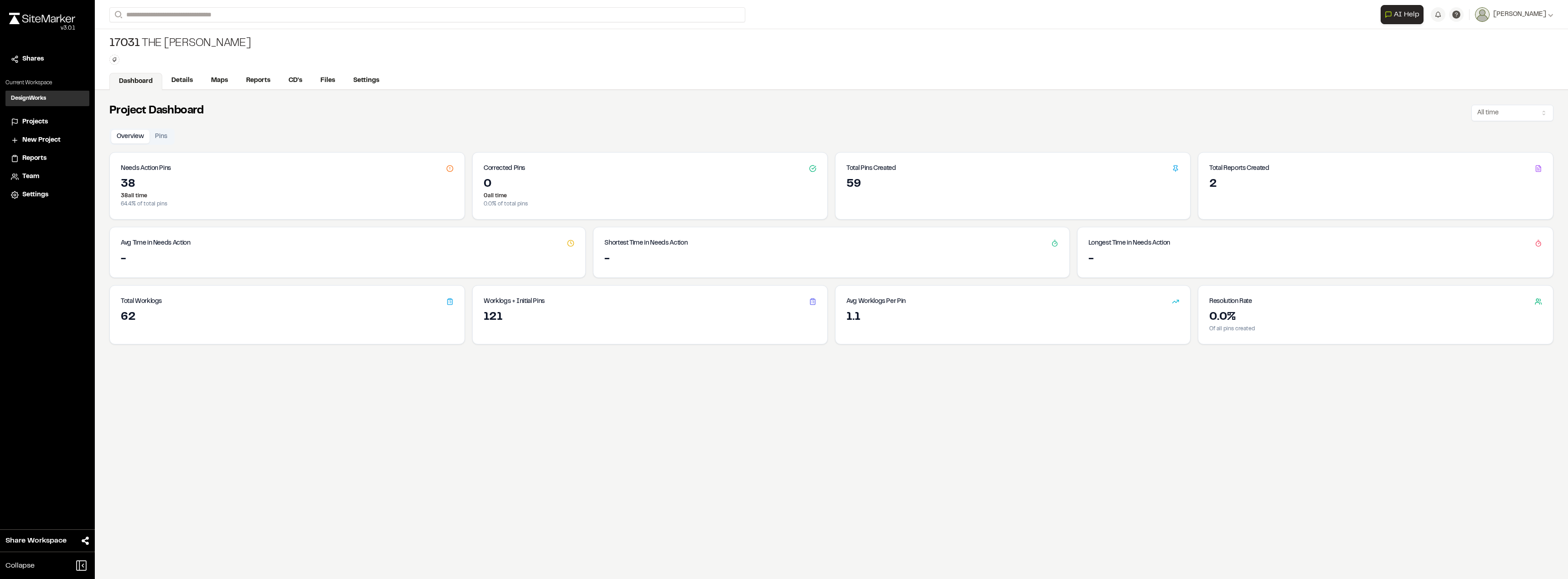
click at [270, 192] on p "38 all time" at bounding box center [287, 195] width 333 height 8
click at [451, 170] on icon at bounding box center [450, 168] width 7 height 7
drag, startPoint x: 450, startPoint y: 170, endPoint x: 445, endPoint y: 172, distance: 5.4
click at [450, 170] on icon at bounding box center [450, 168] width 7 height 7
click at [150, 167] on h3 "Needs Action Pins" at bounding box center [145, 168] width 50 height 10
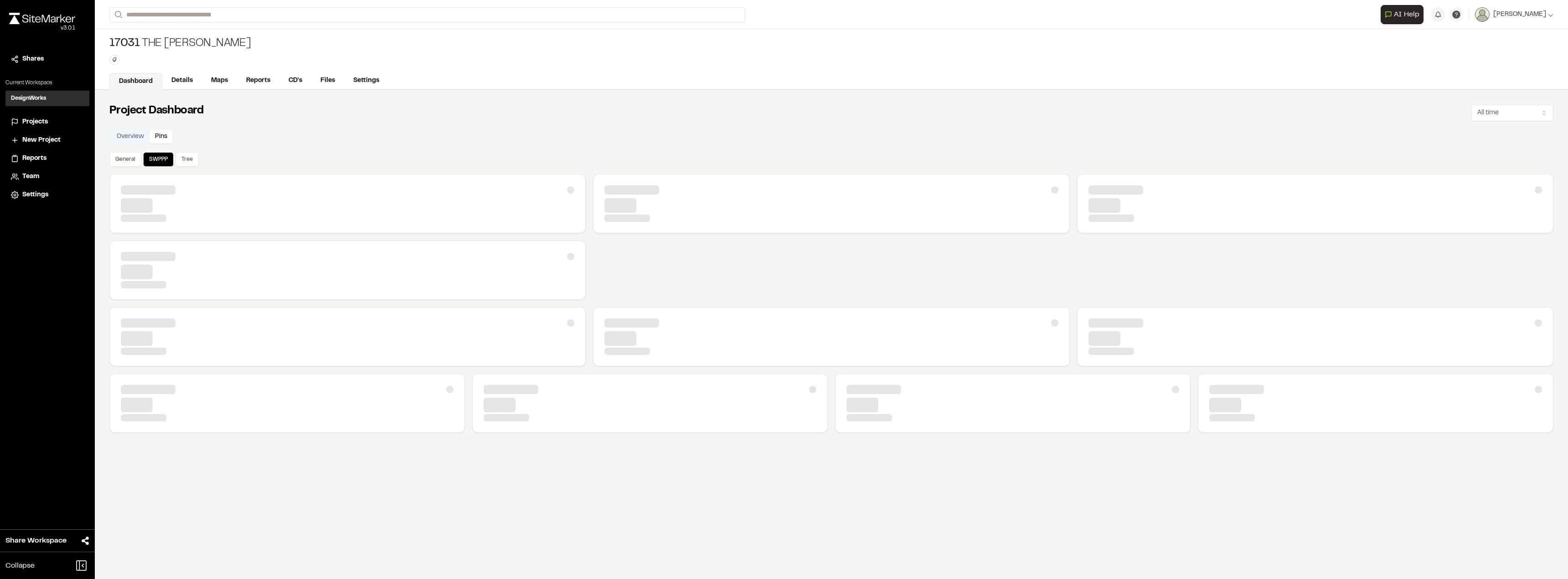
click at [160, 136] on button "Pins" at bounding box center [161, 136] width 23 height 13
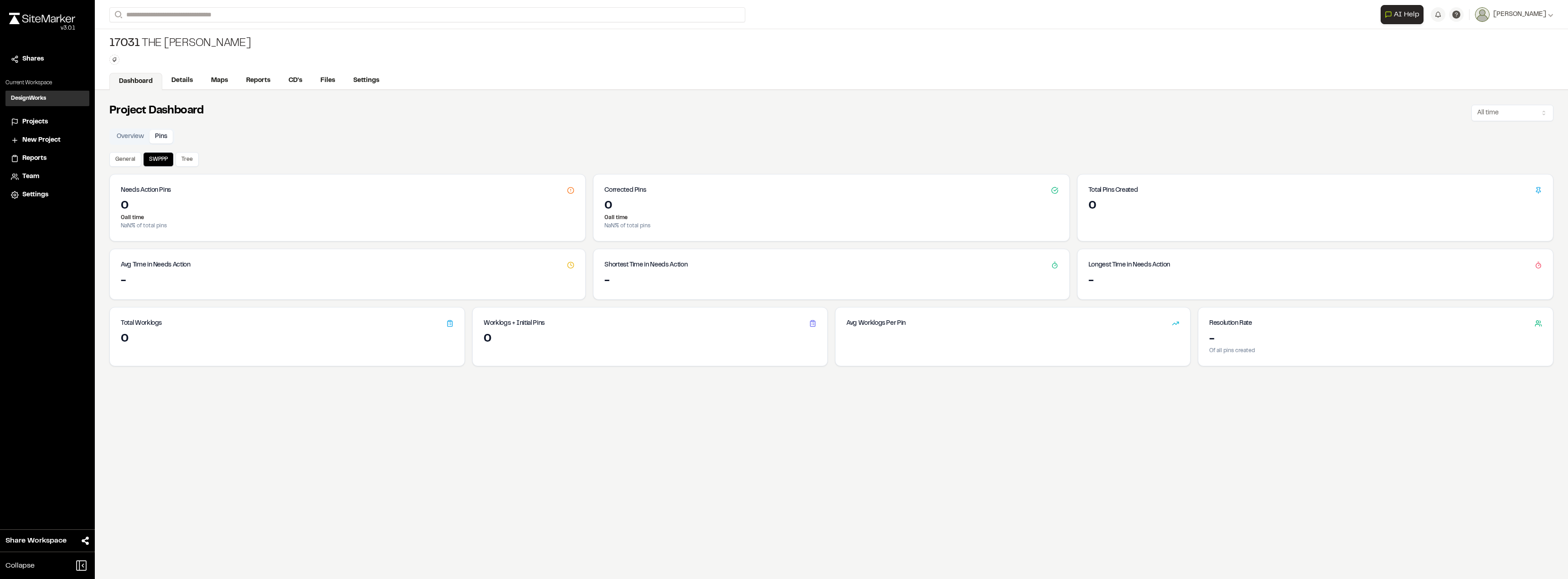
click at [649, 207] on div "0" at bounding box center [831, 206] width 453 height 15
click at [954, 362] on div "Avg Worklogs Per Pin" at bounding box center [1013, 336] width 355 height 59
click at [129, 166] on button "General" at bounding box center [125, 159] width 32 height 15
click at [197, 164] on button "Tree" at bounding box center [187, 159] width 23 height 15
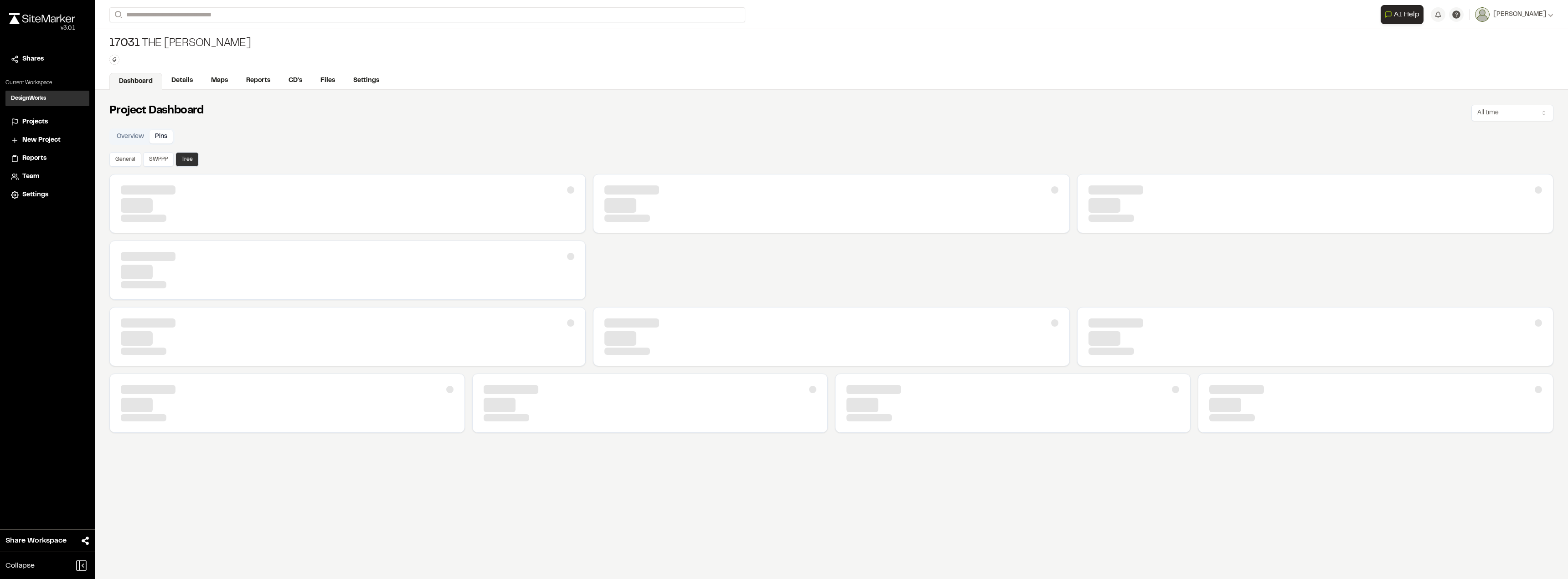
click at [188, 161] on button "Tree" at bounding box center [187, 159] width 23 height 15
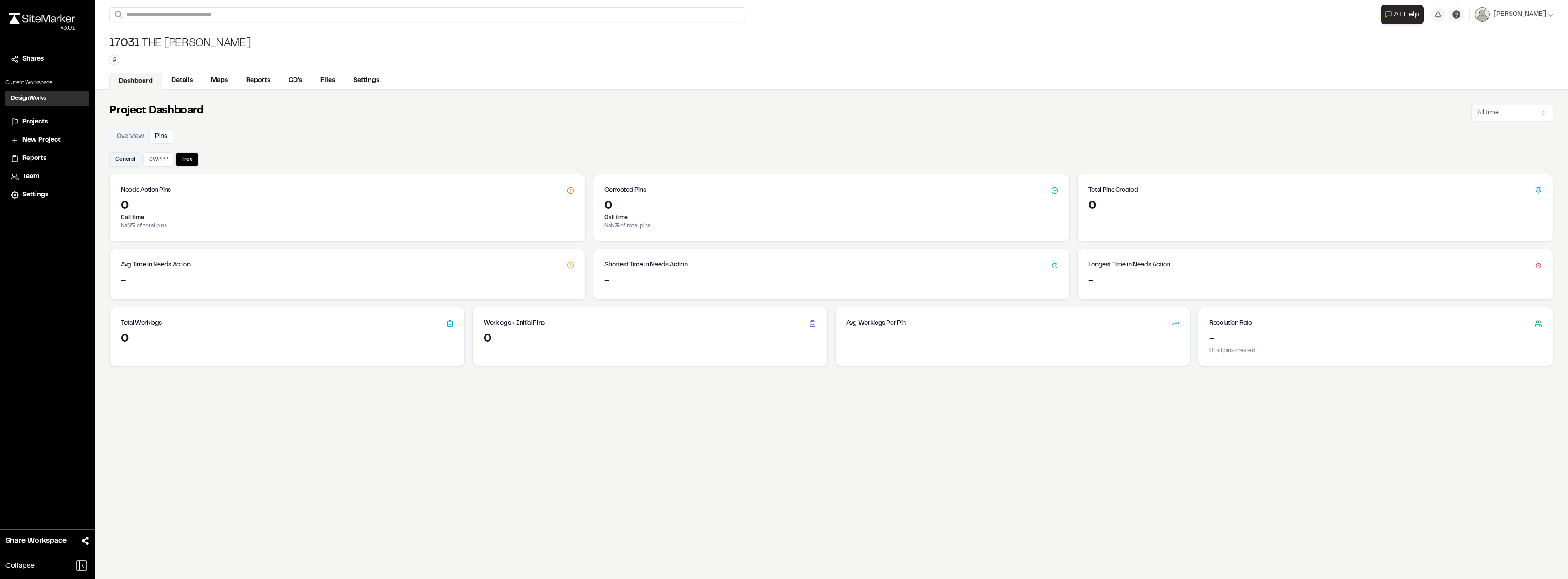
click at [136, 161] on button "General" at bounding box center [125, 159] width 32 height 15
click at [163, 137] on button "Pins" at bounding box center [161, 136] width 23 height 13
click at [161, 137] on button "Pins" at bounding box center [161, 136] width 23 height 13
click at [178, 75] on link "Details" at bounding box center [183, 81] width 41 height 17
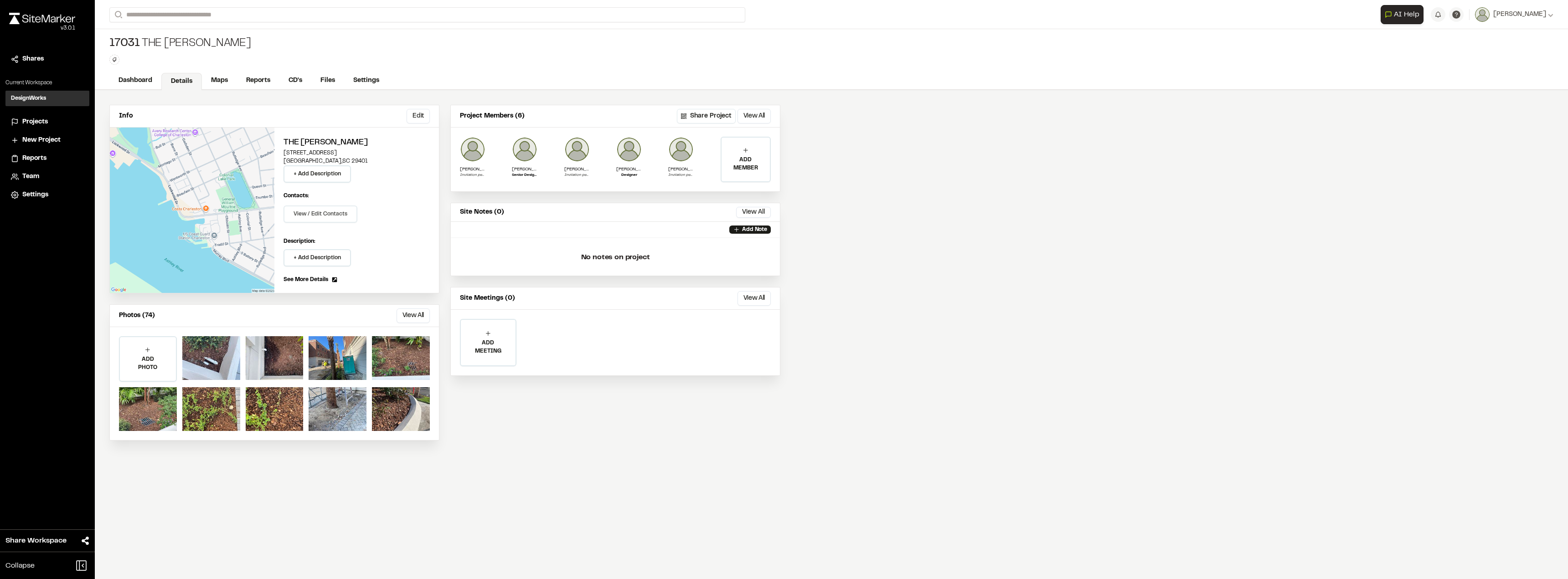
click at [296, 217] on button "View / Edit Contacts" at bounding box center [320, 214] width 74 height 17
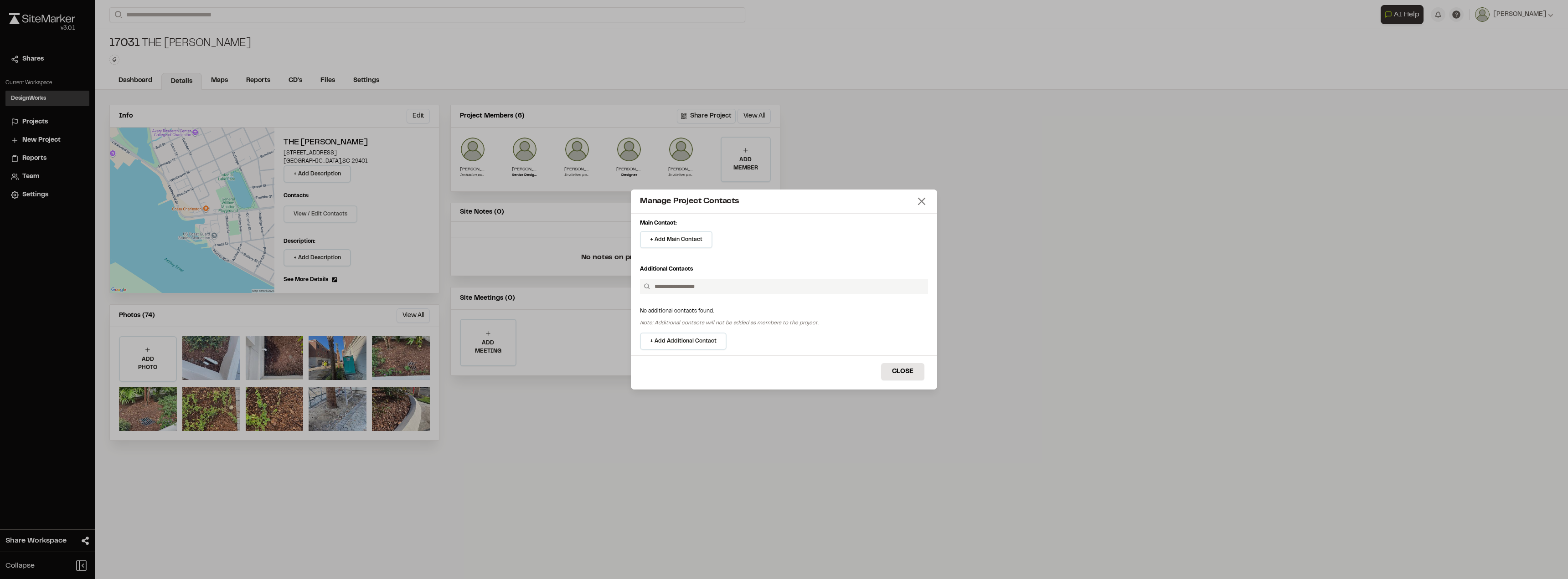
click at [923, 195] on icon at bounding box center [922, 201] width 13 height 13
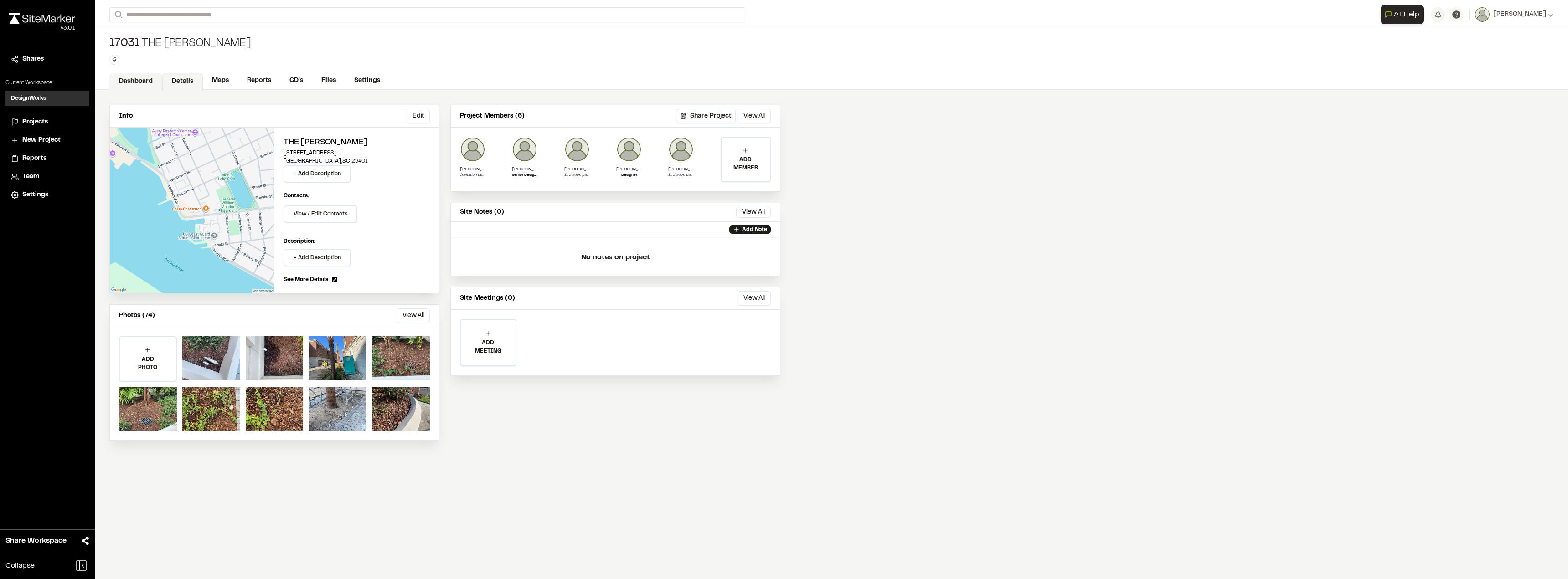
click at [134, 81] on link "Dashboard" at bounding box center [136, 81] width 53 height 17
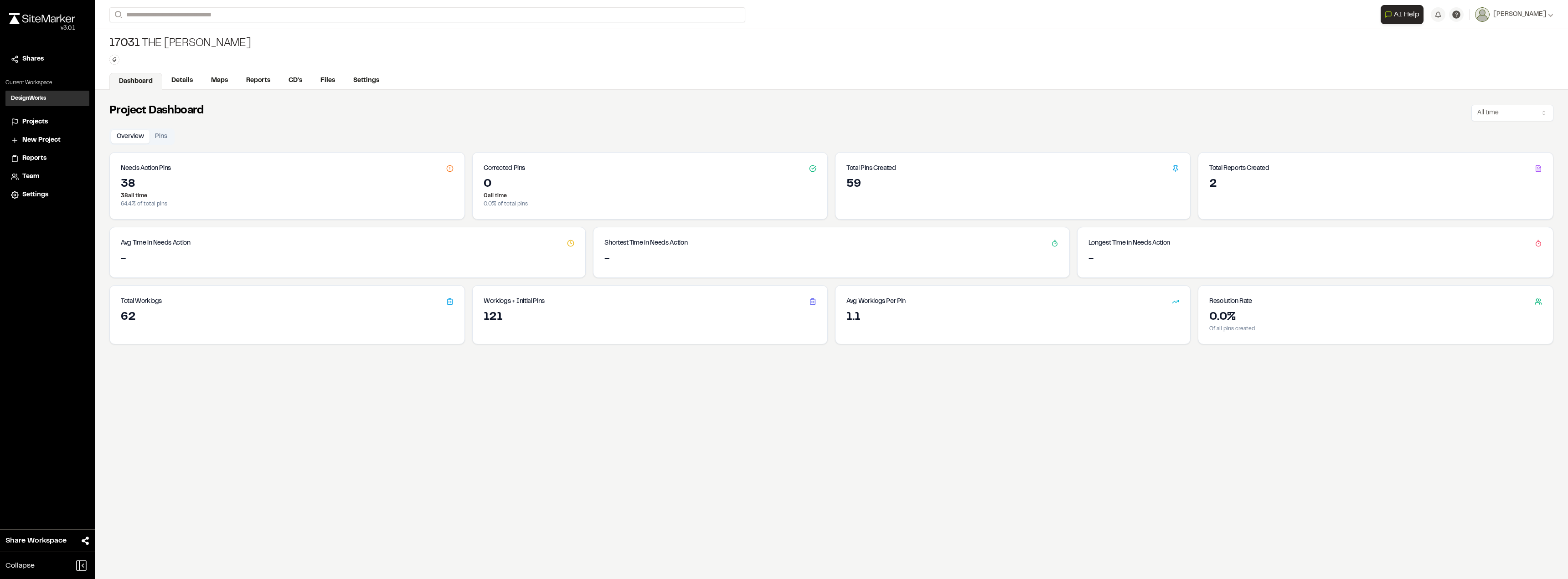
click at [31, 120] on span "Projects" at bounding box center [35, 122] width 26 height 10
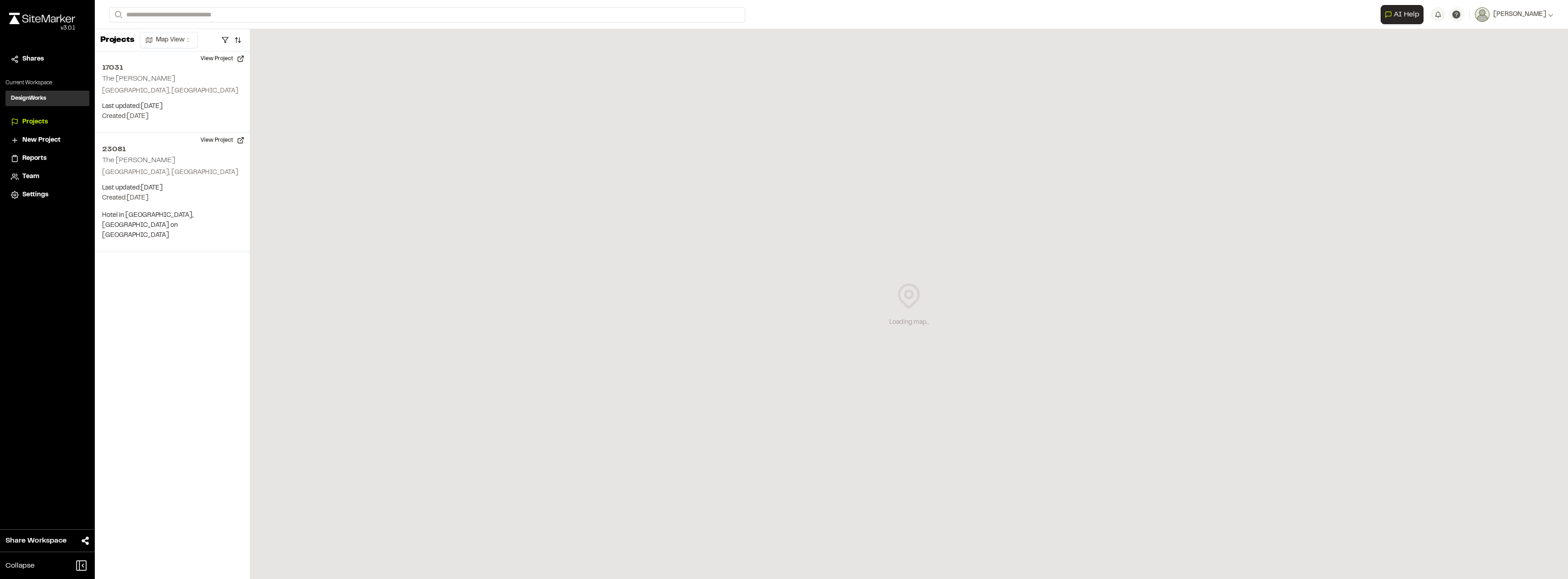
click at [26, 102] on h3 "DesignWorks" at bounding box center [29, 98] width 35 height 8
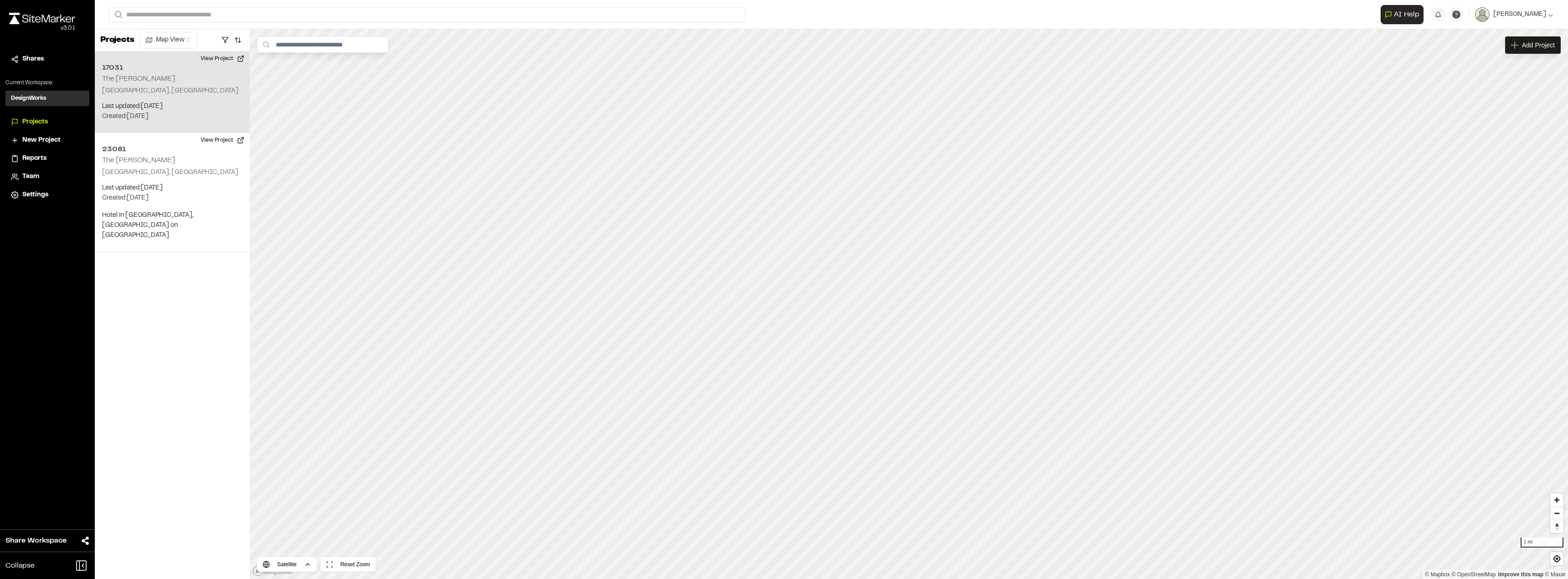
click at [129, 96] on div "17031 The Charles Charleston, SC Last updated: Aug 19, 2025 Budget: $ Created: …" at bounding box center [172, 92] width 155 height 81
click at [910, 308] on div "17031 The Charles" at bounding box center [909, 304] width 13 height 13
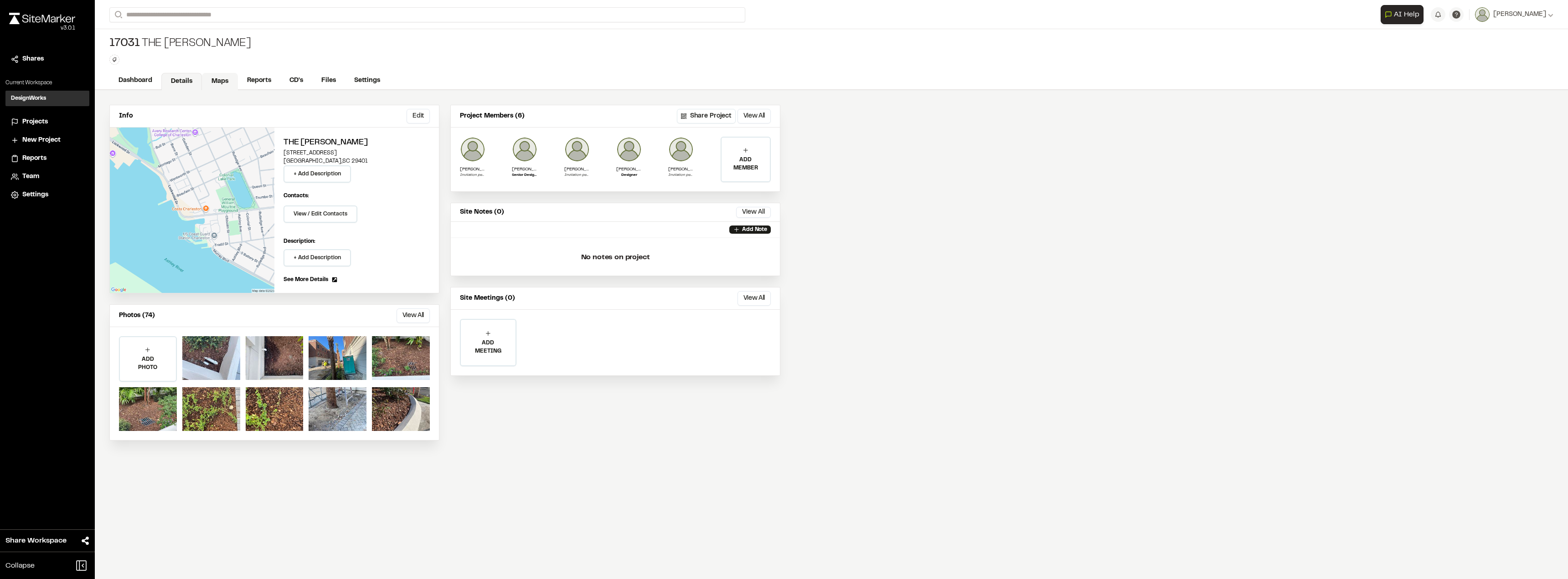
click at [221, 83] on link "Maps" at bounding box center [220, 81] width 36 height 17
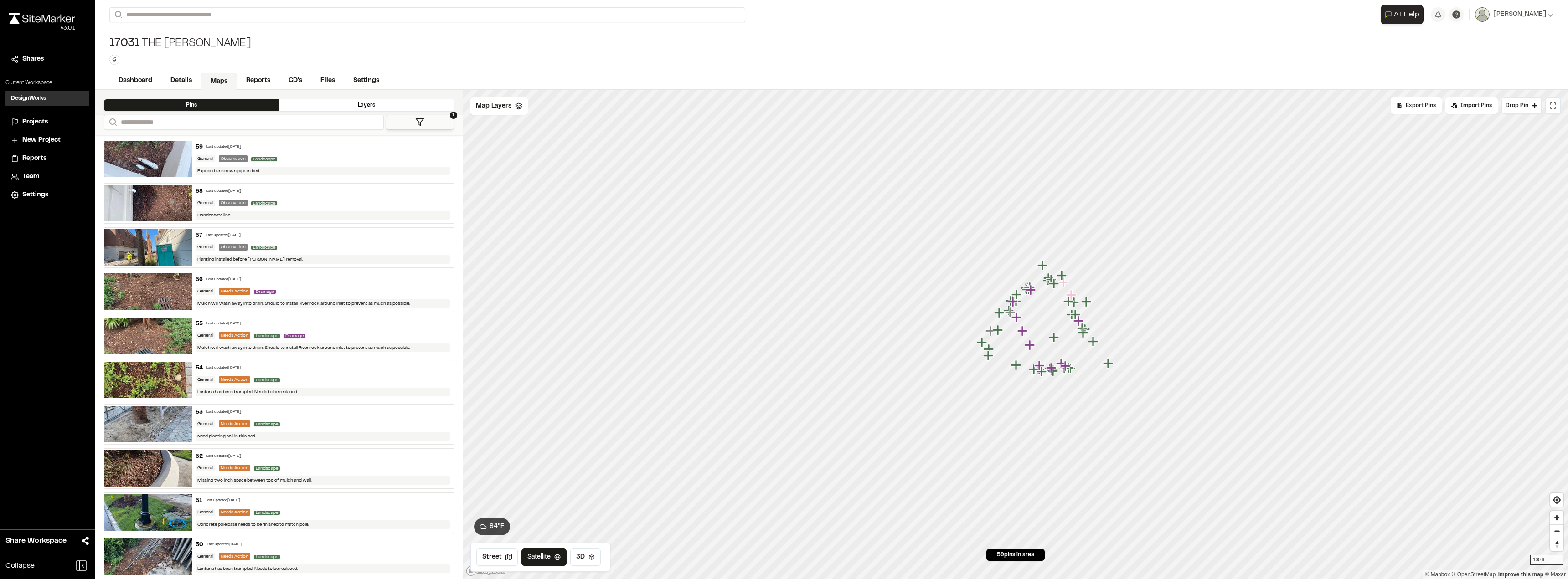
click at [155, 374] on img at bounding box center [148, 380] width 88 height 36
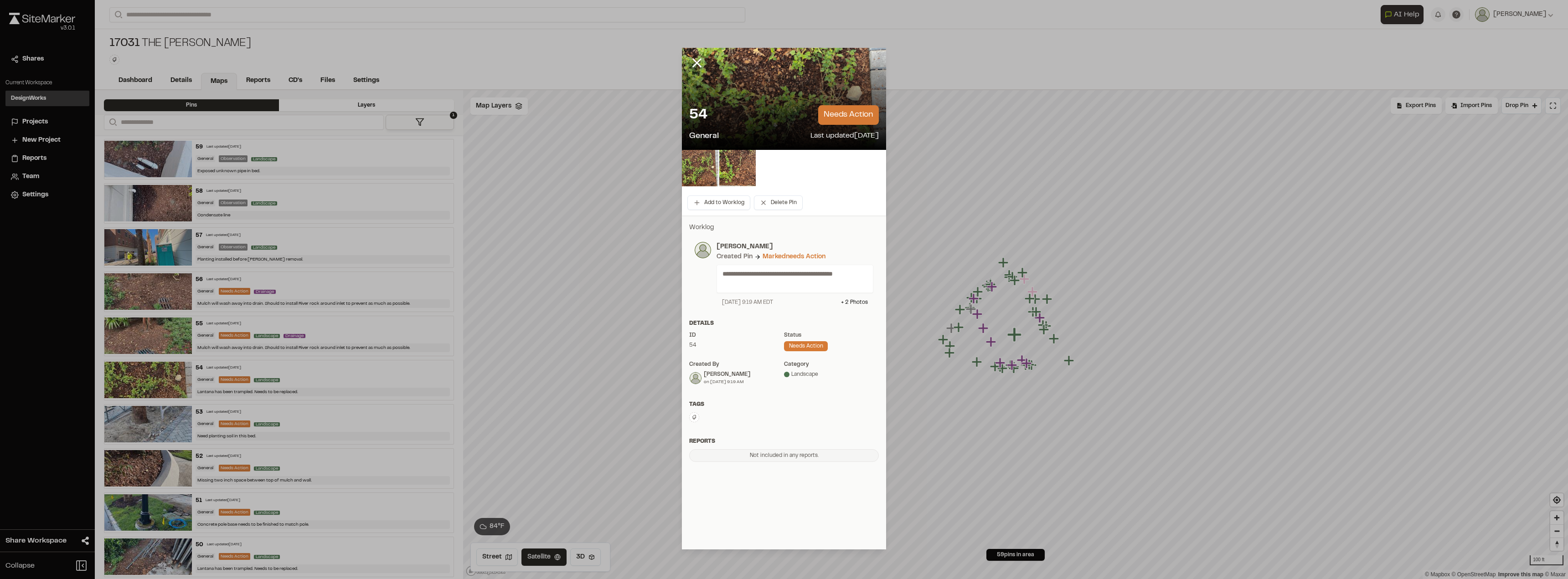
click at [849, 120] on p "needs action" at bounding box center [849, 115] width 61 height 19
click at [782, 254] on div "Marked needs action" at bounding box center [794, 257] width 63 height 10
click at [797, 344] on div "needs action" at bounding box center [806, 346] width 44 height 10
click at [827, 116] on p "needs action" at bounding box center [849, 115] width 61 height 19
drag, startPoint x: 694, startPoint y: 57, endPoint x: 672, endPoint y: 57, distance: 22.0
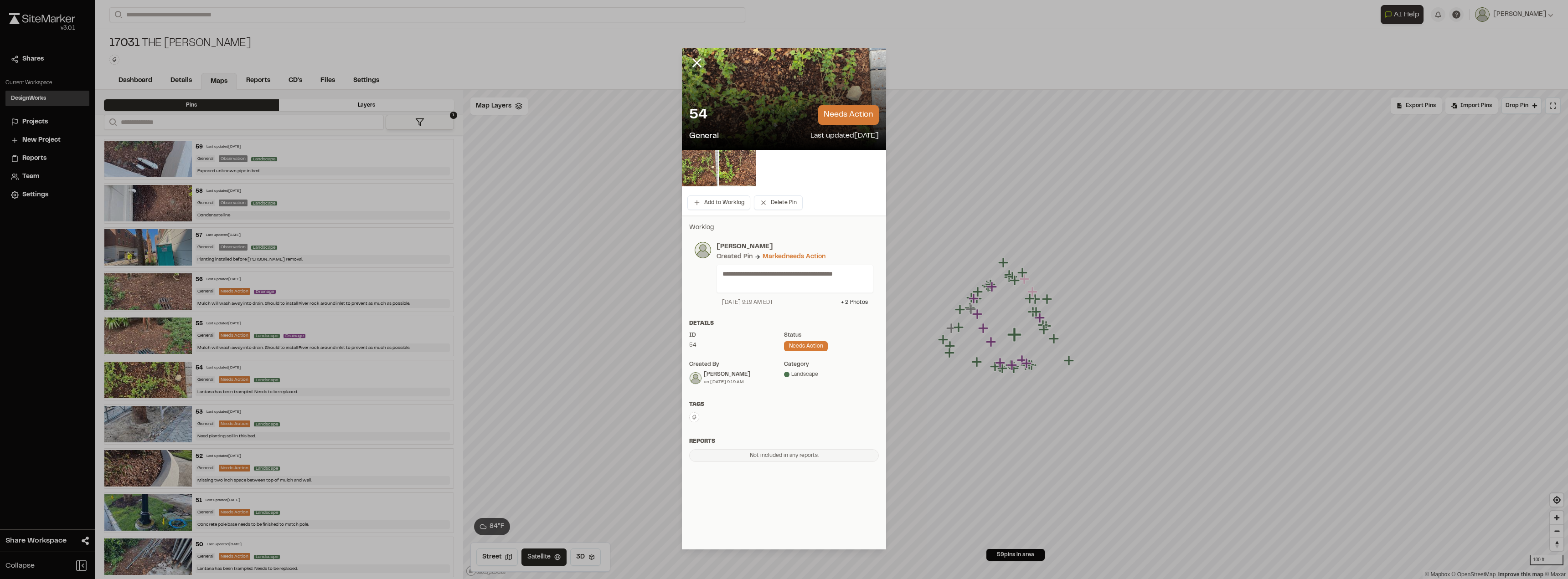
click at [692, 57] on icon at bounding box center [696, 63] width 15 height 15
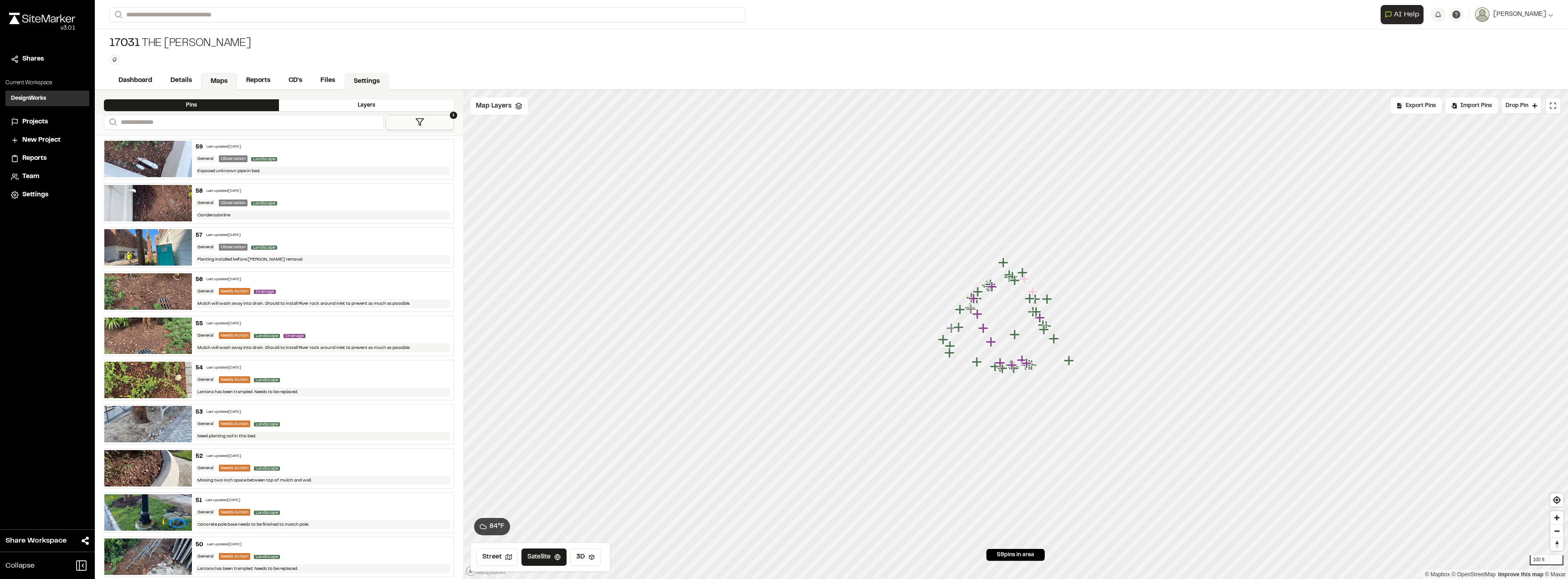
click at [371, 81] on link "Settings" at bounding box center [366, 81] width 45 height 17
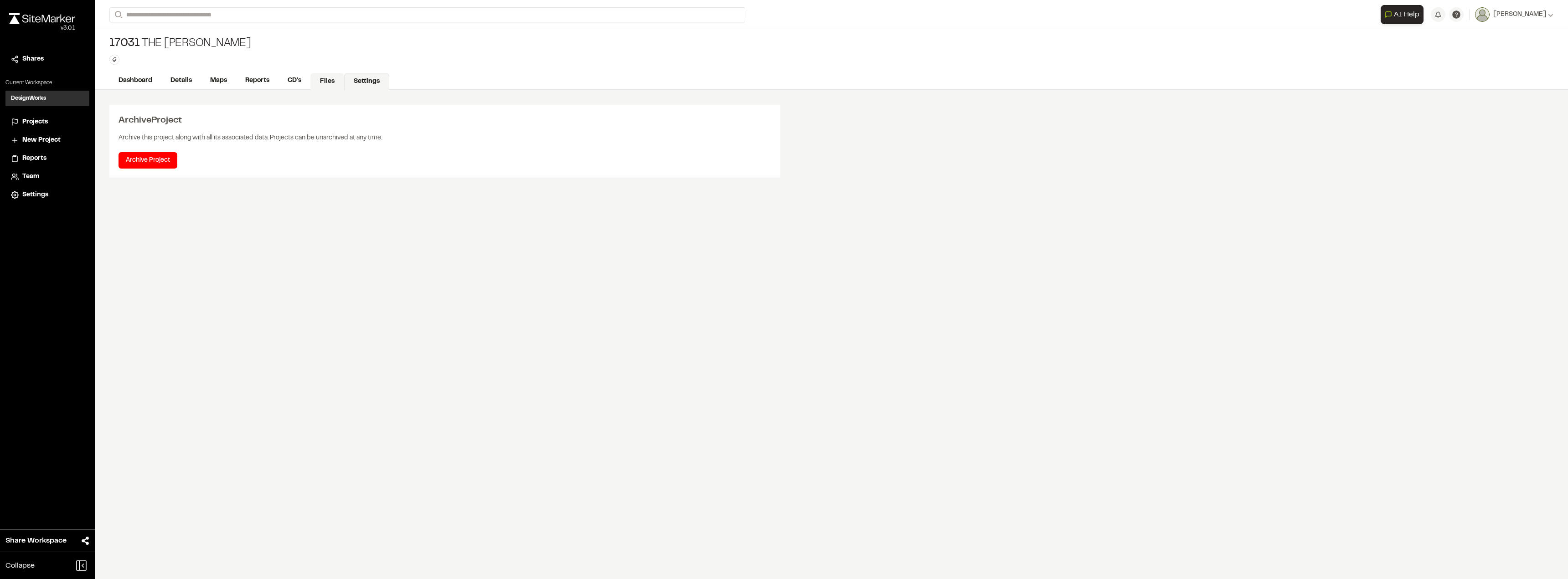
click at [321, 81] on link "Files" at bounding box center [327, 81] width 33 height 17
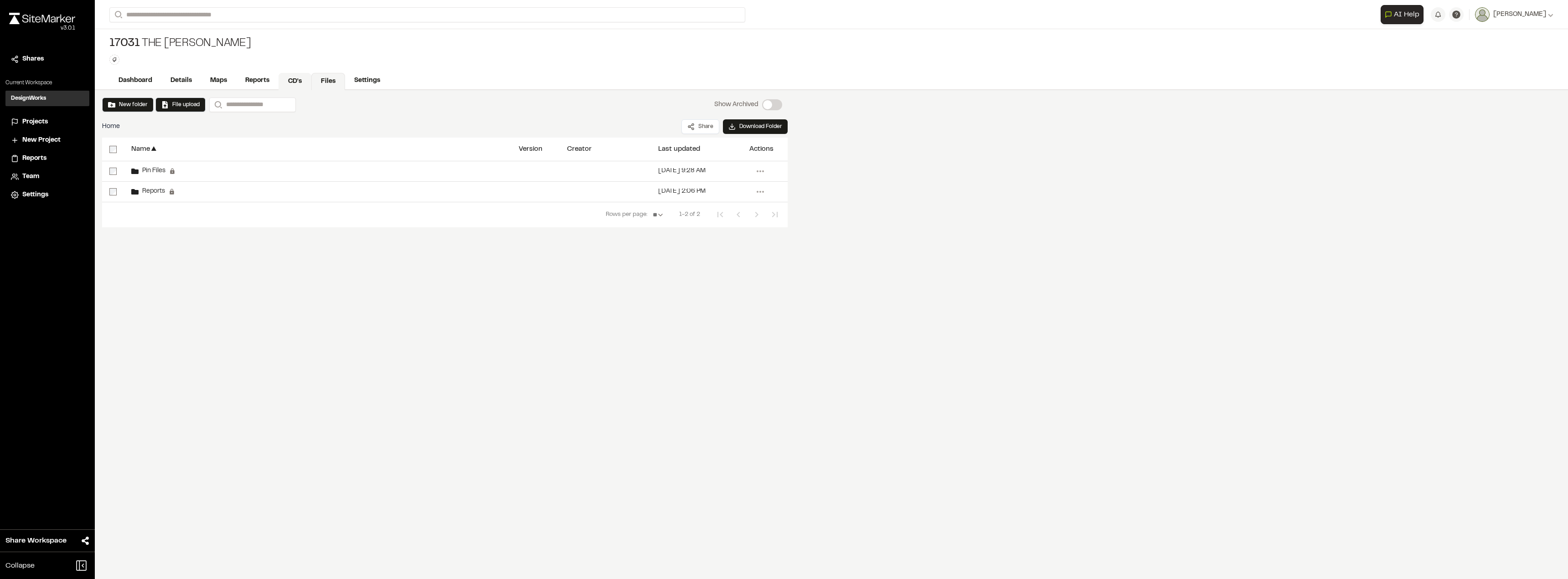
click at [299, 81] on link "CD's" at bounding box center [295, 81] width 33 height 17
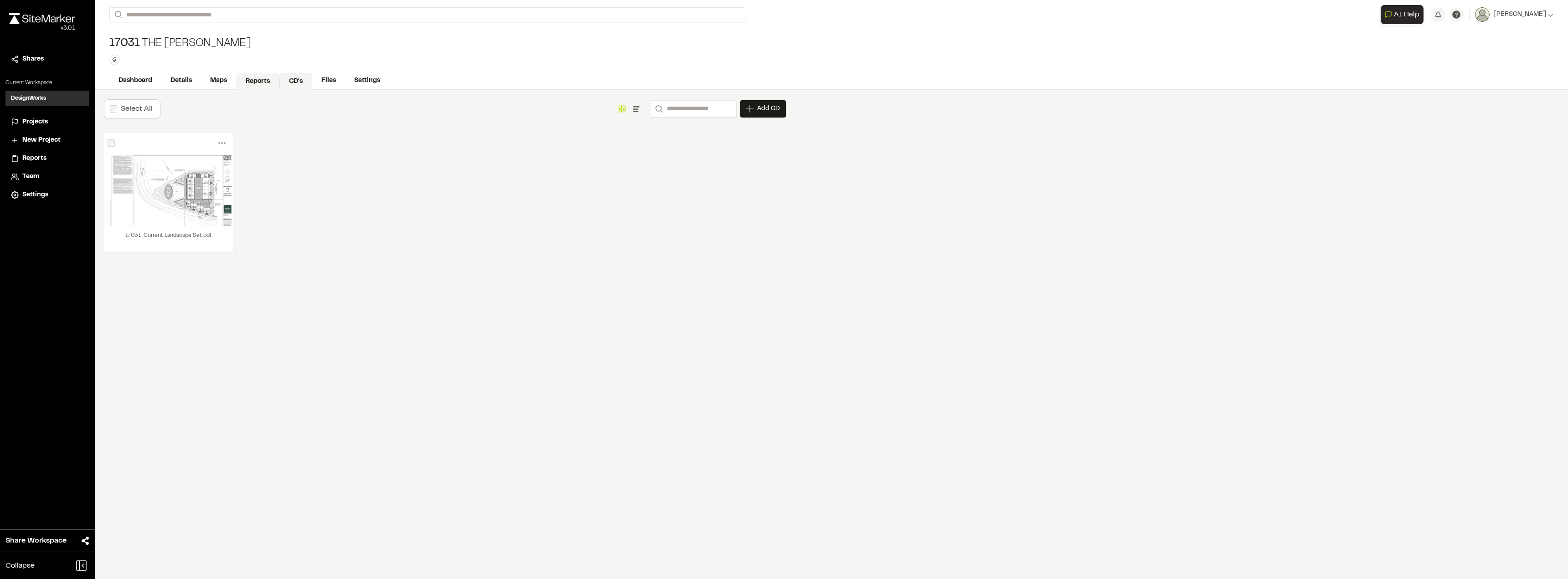
click at [248, 81] on link "Reports" at bounding box center [257, 81] width 43 height 17
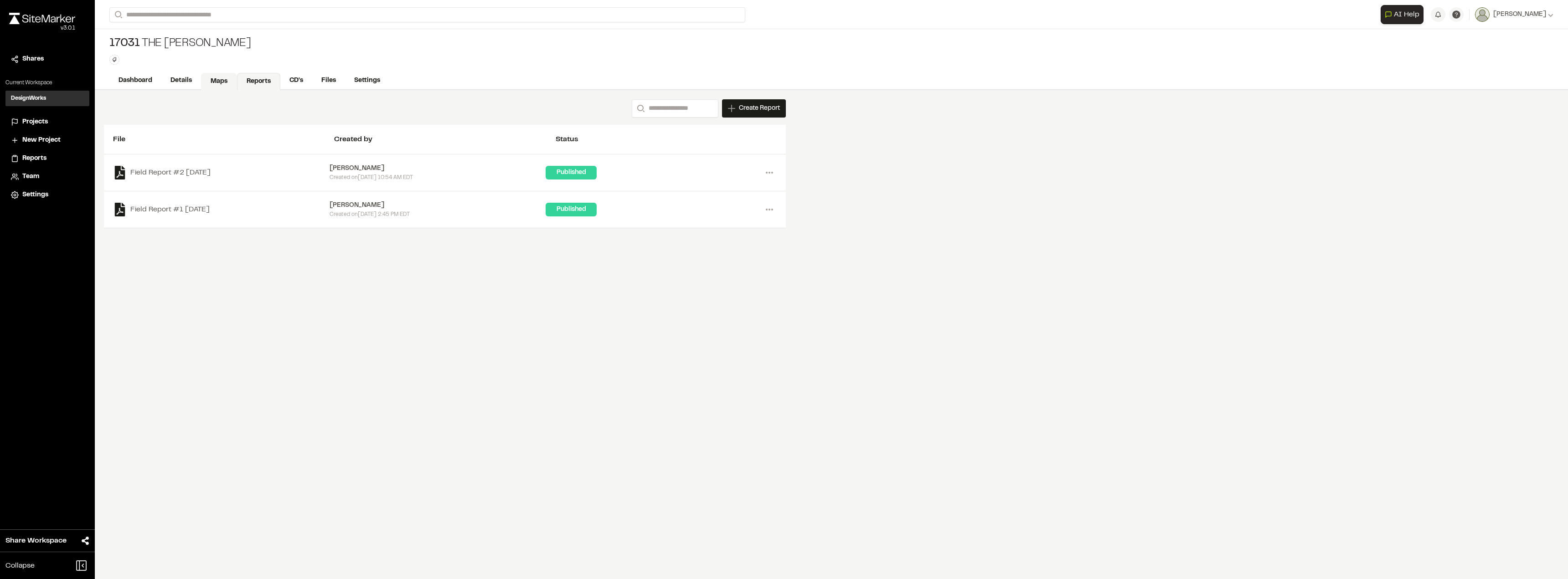
click at [211, 82] on link "Maps" at bounding box center [219, 81] width 36 height 17
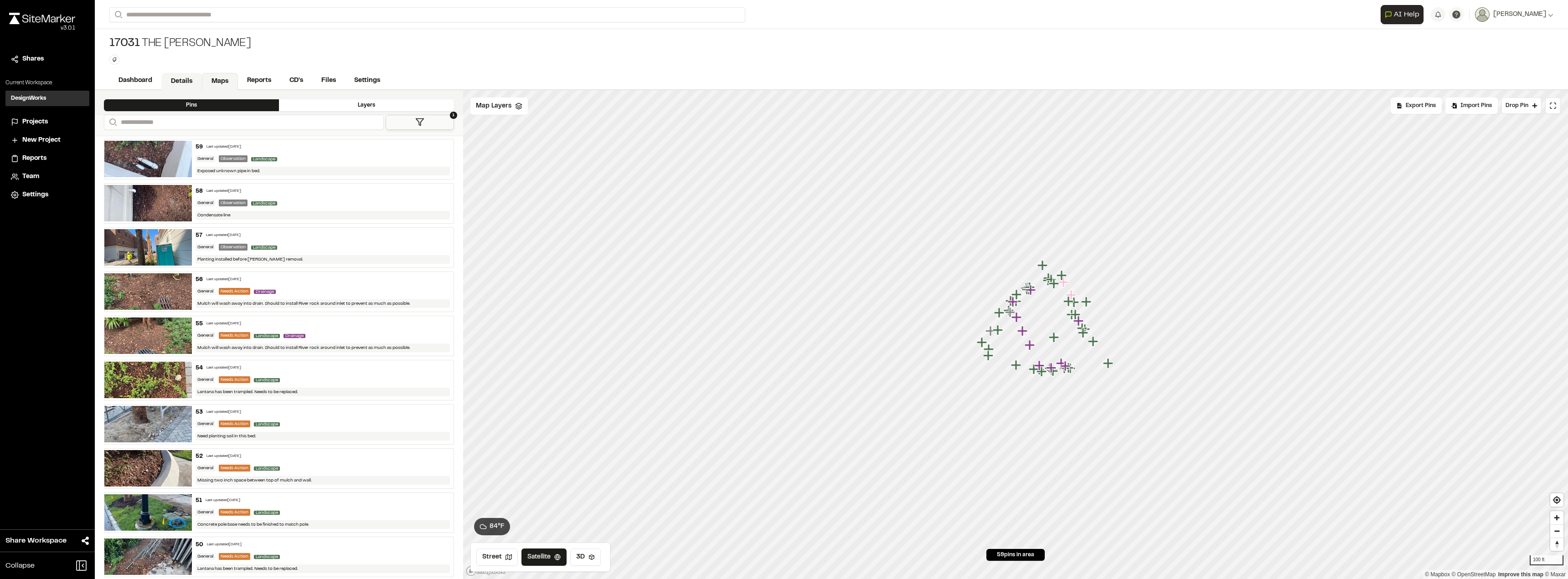
click at [184, 82] on link "Details" at bounding box center [181, 81] width 41 height 17
